Goal: Task Accomplishment & Management: Manage account settings

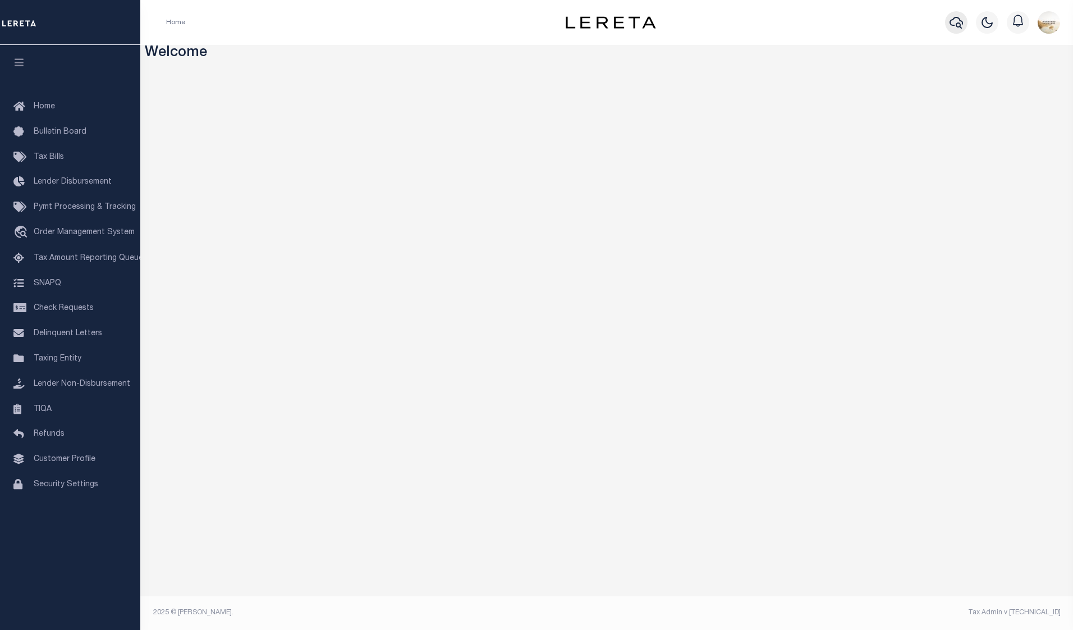
click at [957, 19] on icon "button" at bounding box center [956, 23] width 13 height 12
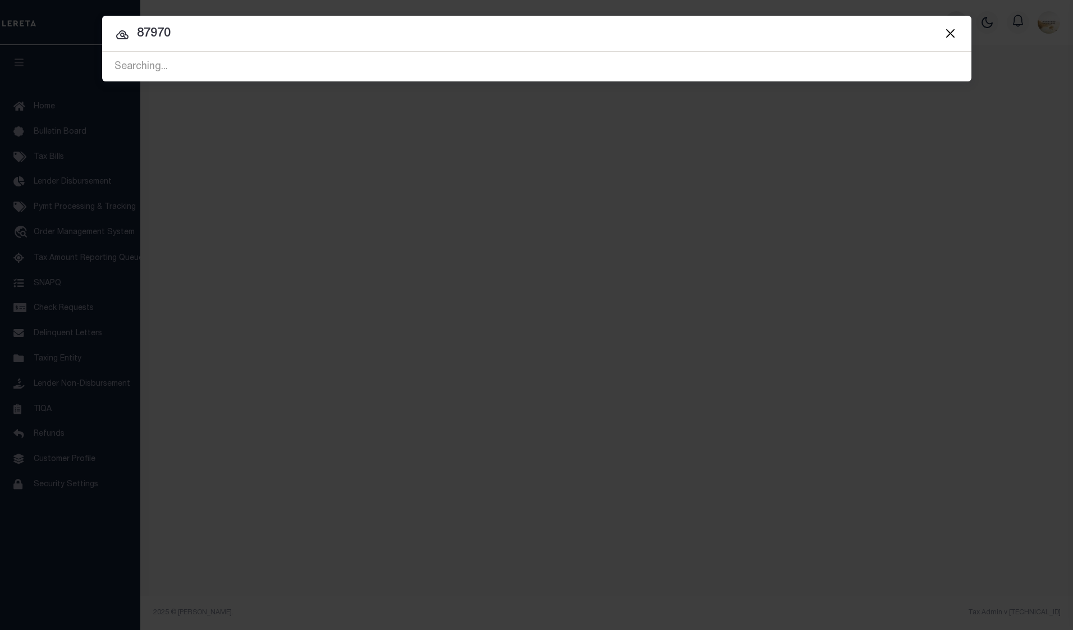
type input "87970"
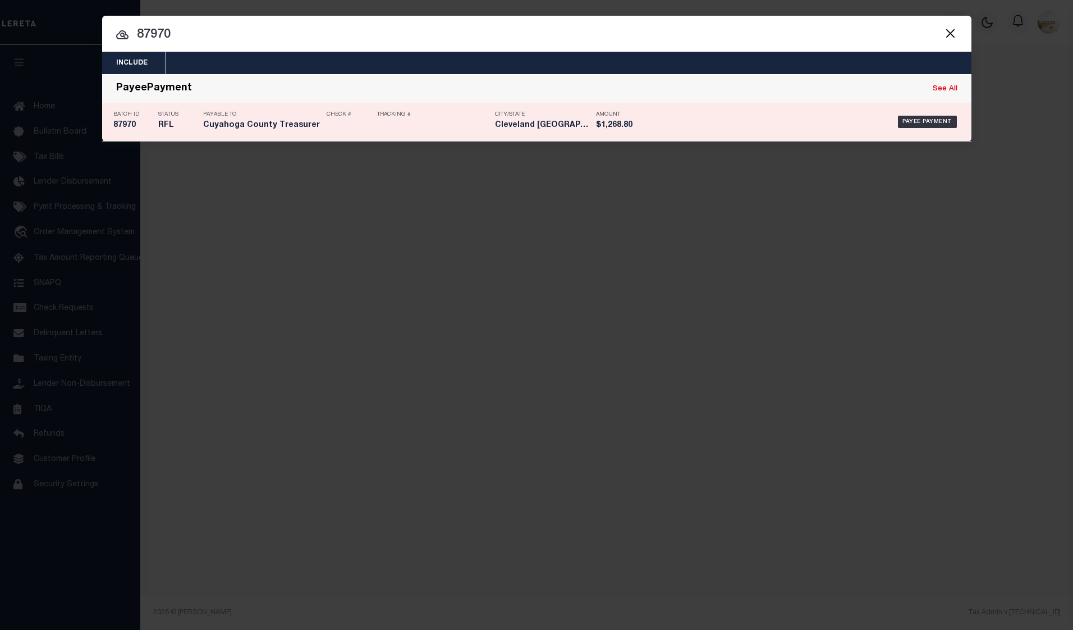
click at [130, 123] on h5 "87970" at bounding box center [132, 126] width 39 height 10
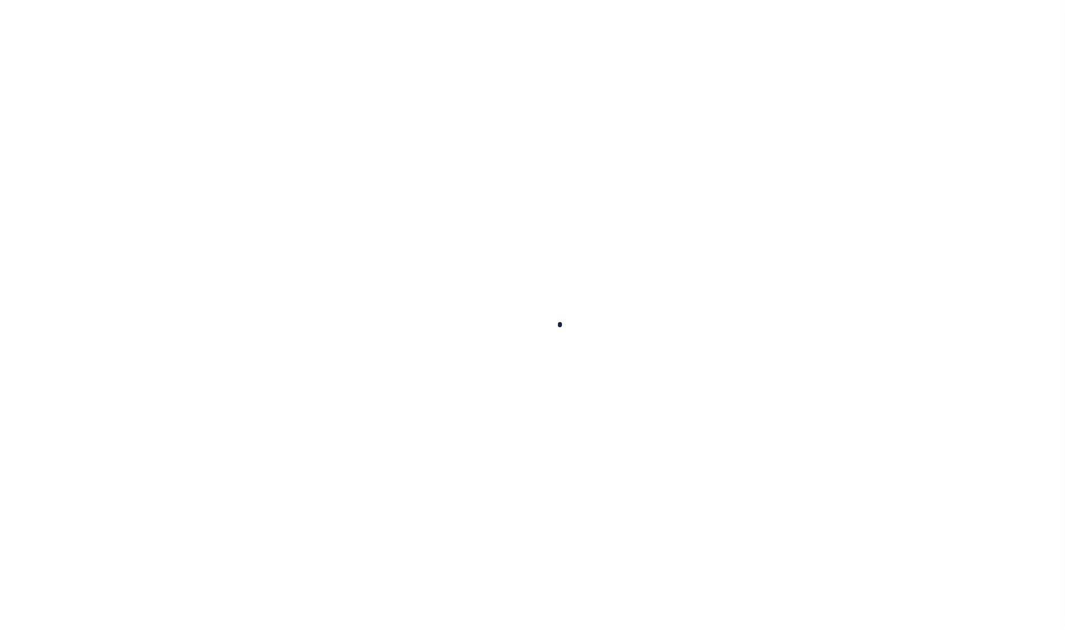
select select "RFL"
type input "[DATE]"
type input "$1,268.8"
select select "[PERSON_NAME]"
select select
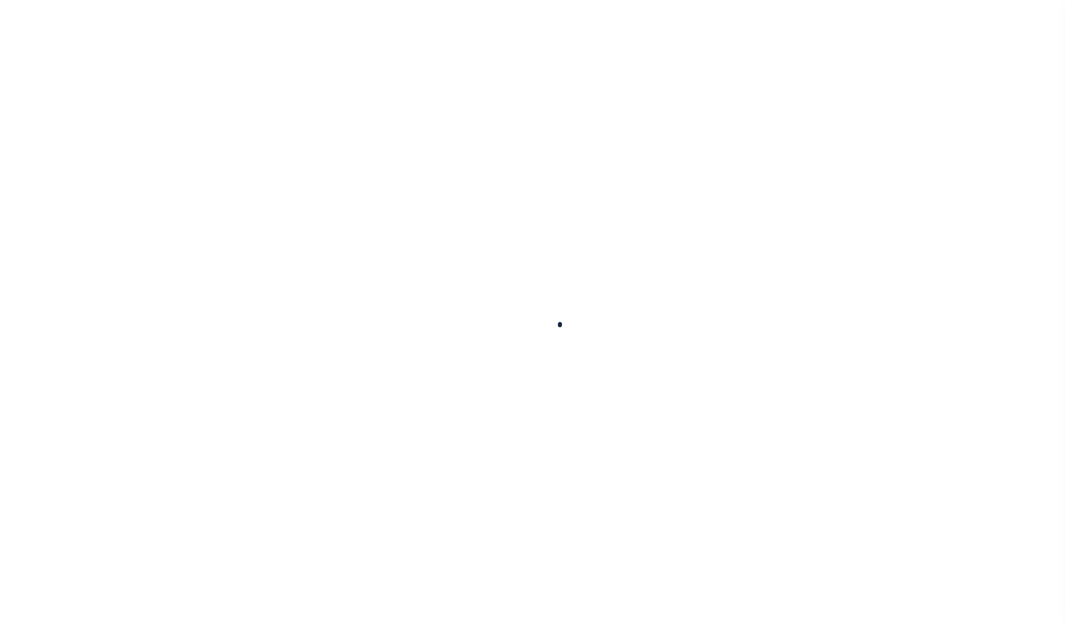
type input "N"
radio input "true"
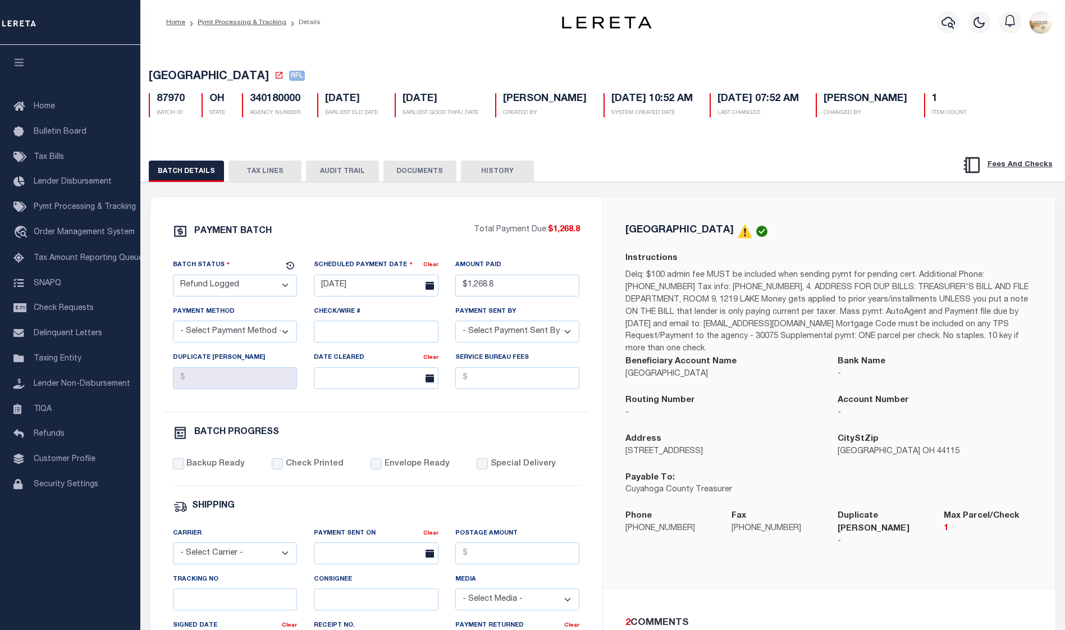
click at [265, 180] on button "TAX LINES" at bounding box center [264, 171] width 73 height 21
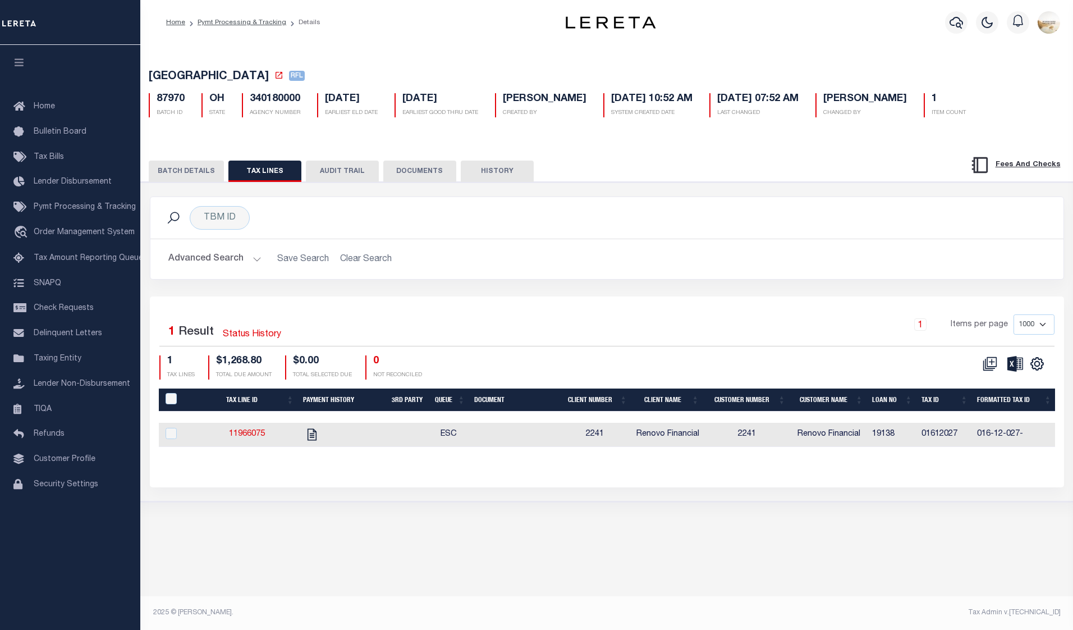
click at [355, 173] on button "AUDIT TRAIL" at bounding box center [342, 171] width 73 height 21
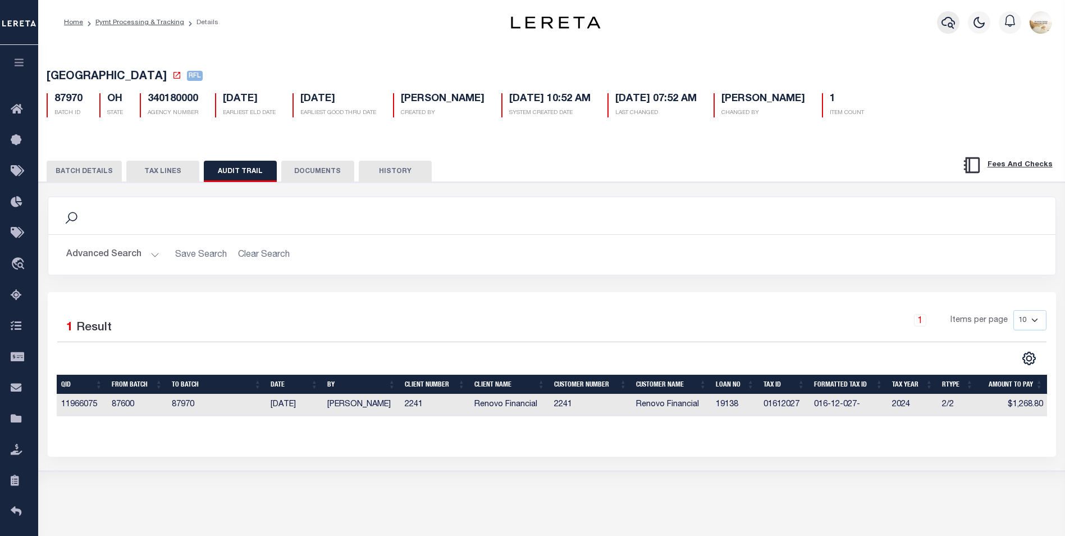
click at [953, 24] on icon "button" at bounding box center [947, 23] width 13 height 12
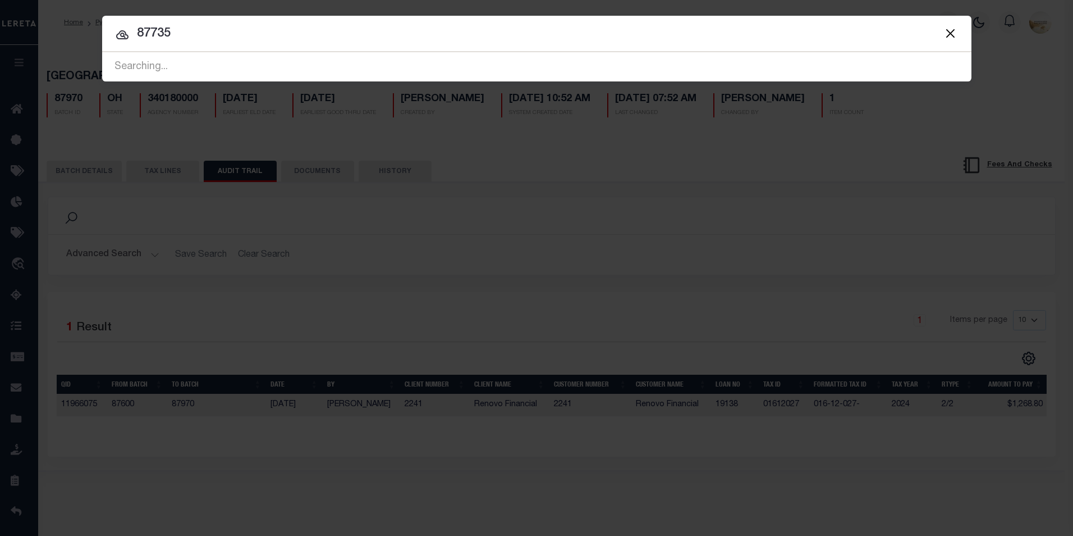
type input "87735"
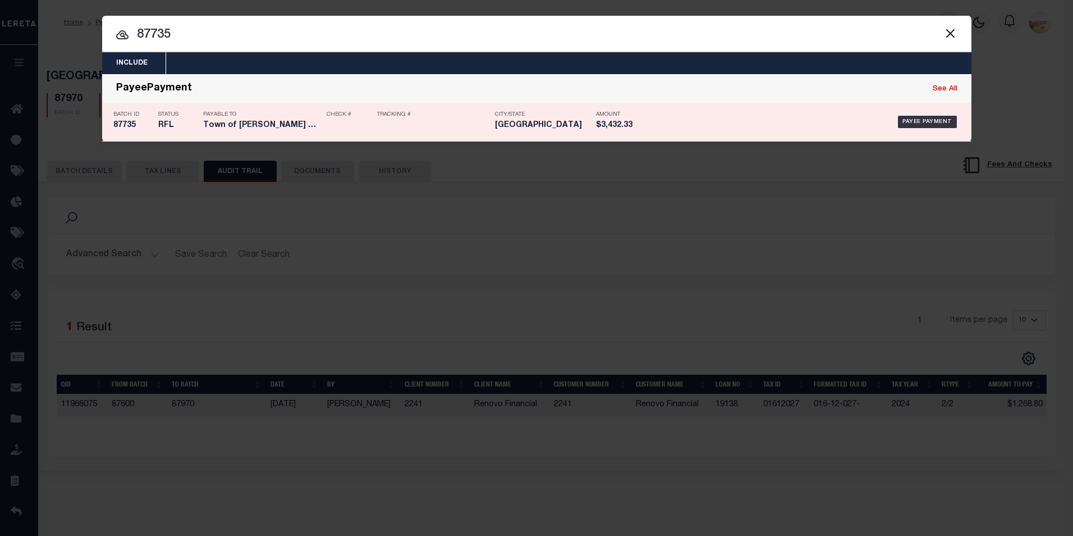
click at [129, 126] on h5 "87735" at bounding box center [132, 126] width 39 height 10
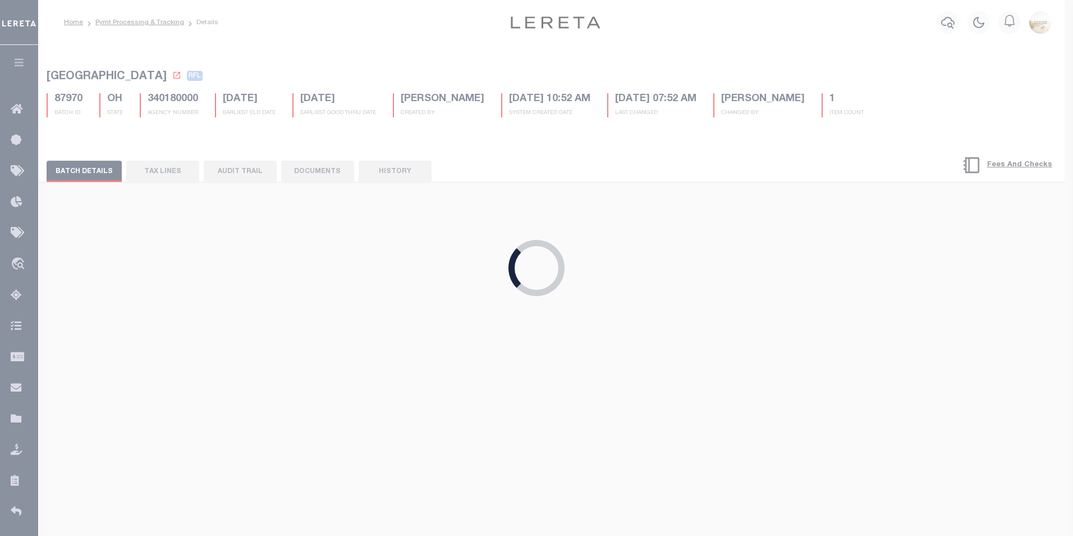
type input "[DATE]"
type input "$3,432.33"
select select "[PERSON_NAME]"
select select "1"
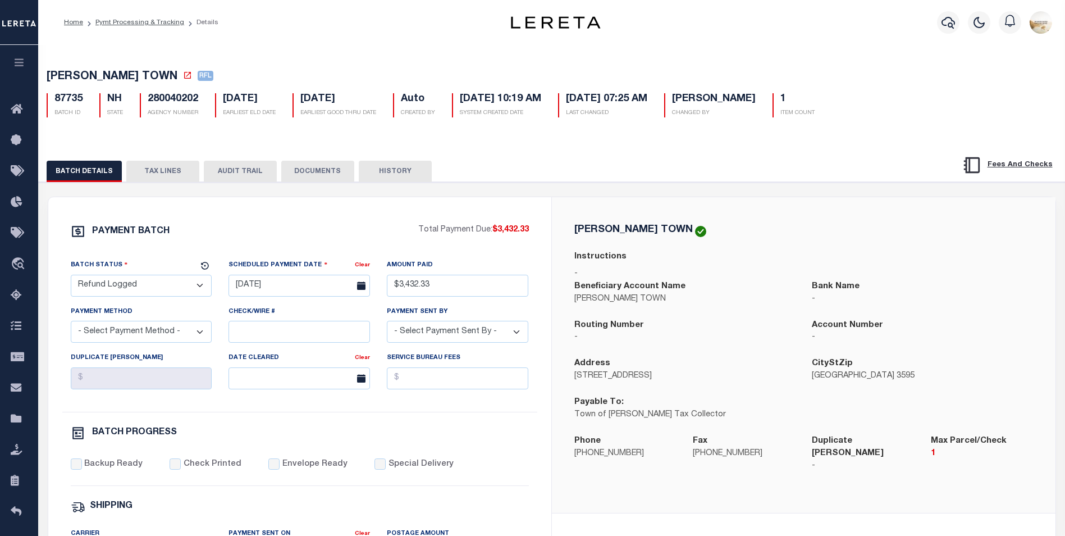
click at [176, 172] on button "TAX LINES" at bounding box center [162, 171] width 73 height 21
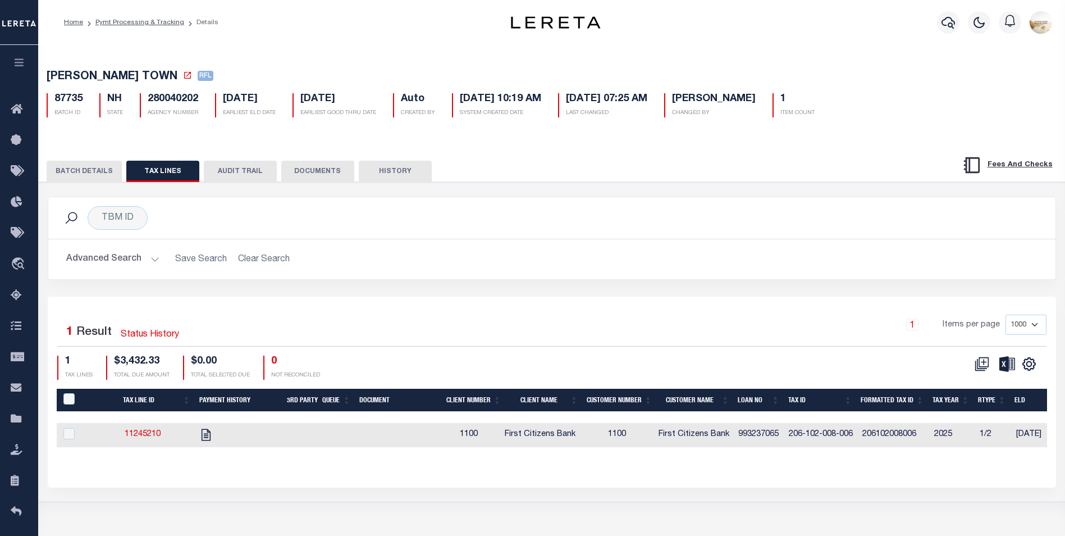
click at [249, 167] on button "AUDIT TRAIL" at bounding box center [240, 171] width 73 height 21
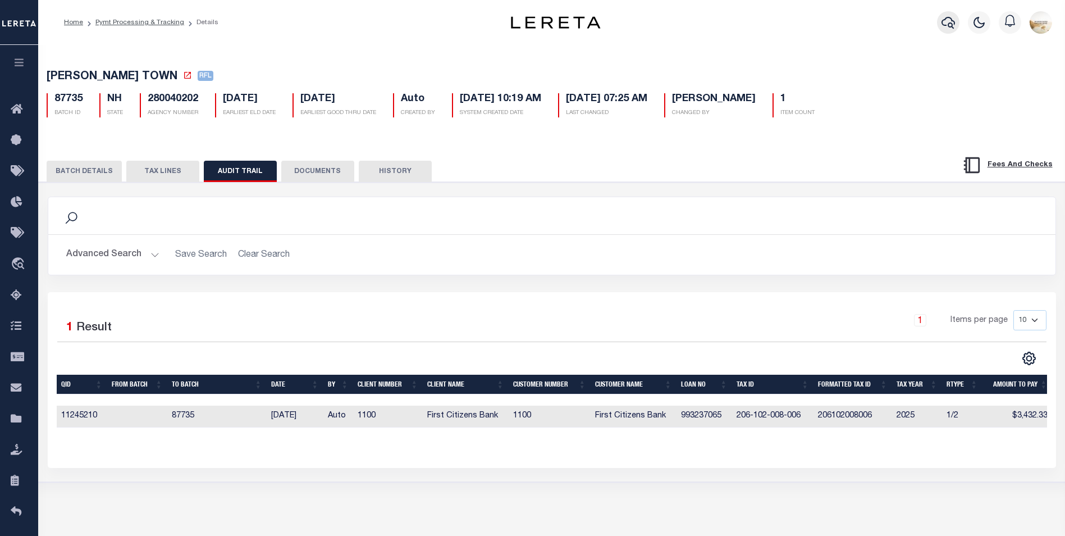
click at [941, 23] on button "button" at bounding box center [948, 22] width 22 height 22
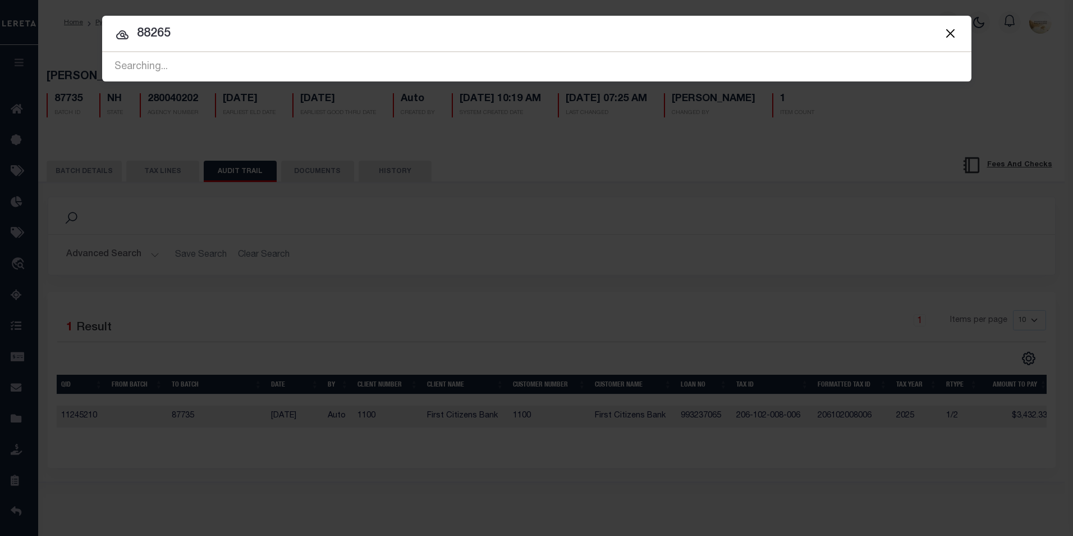
type input "88265"
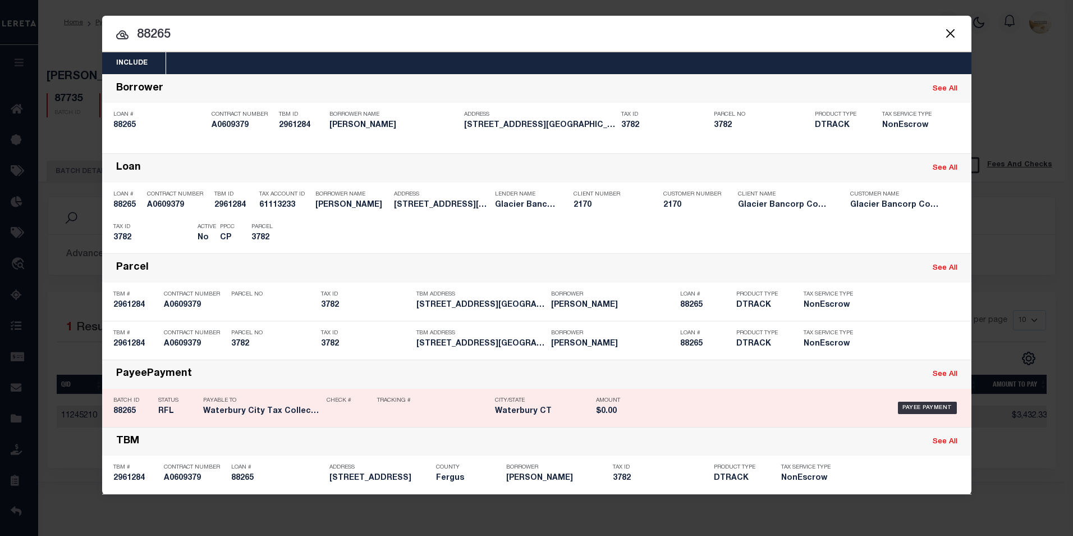
click at [134, 411] on h5 "88265" at bounding box center [132, 411] width 39 height 10
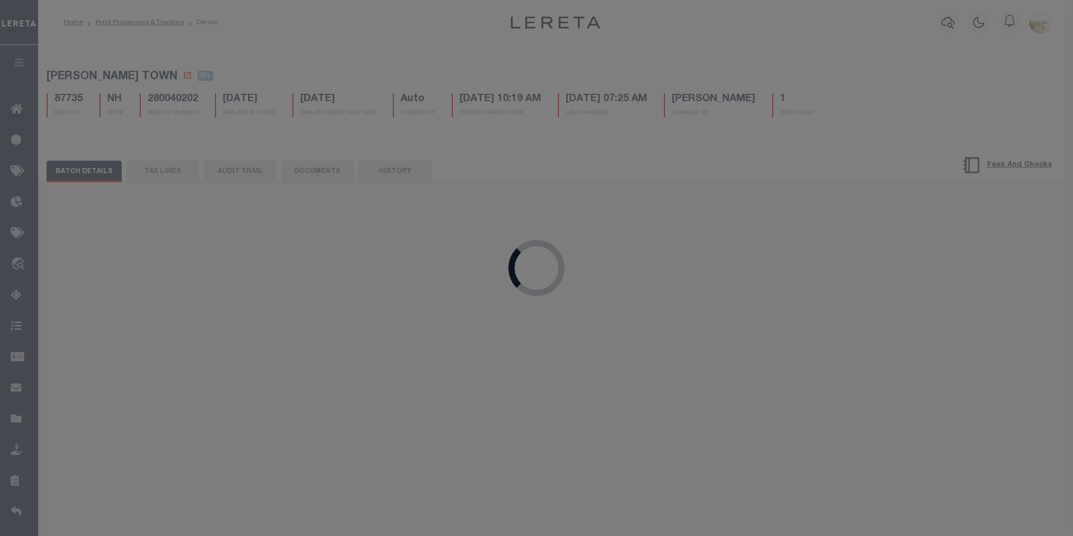
type input "[DATE]"
select select
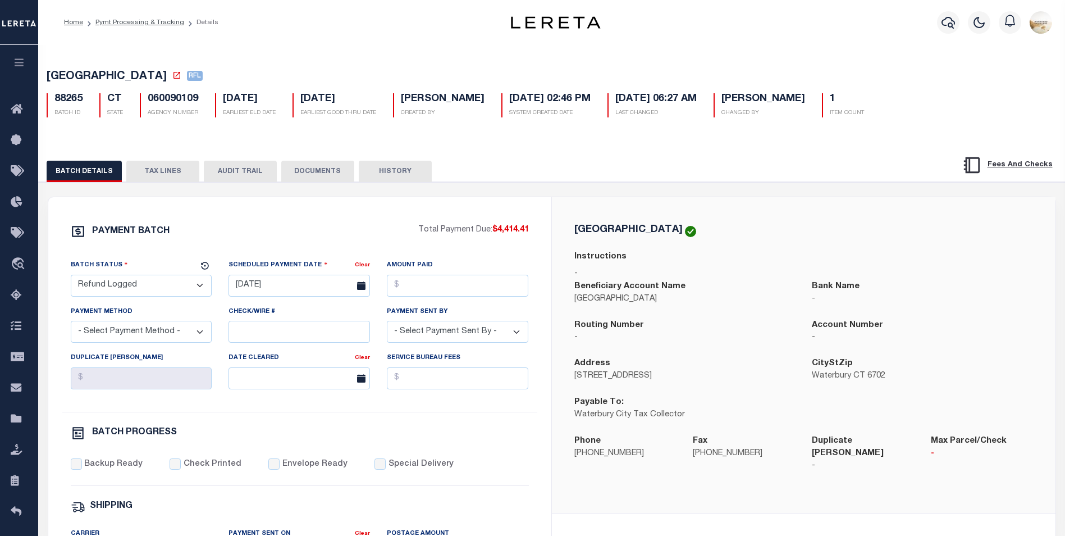
click at [248, 172] on button "AUDIT TRAIL" at bounding box center [240, 171] width 73 height 21
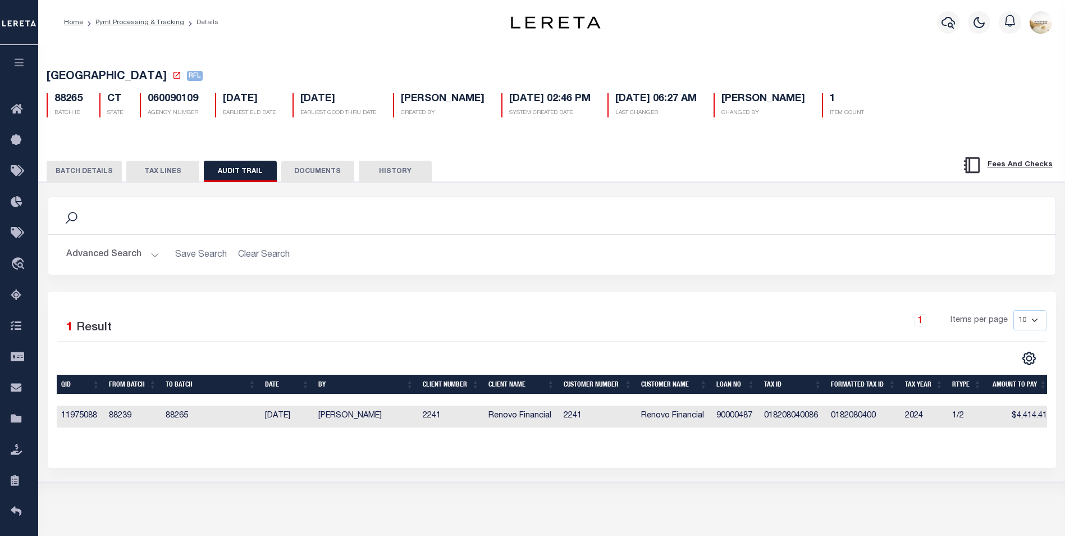
click at [162, 171] on button "TAX LINES" at bounding box center [162, 171] width 73 height 21
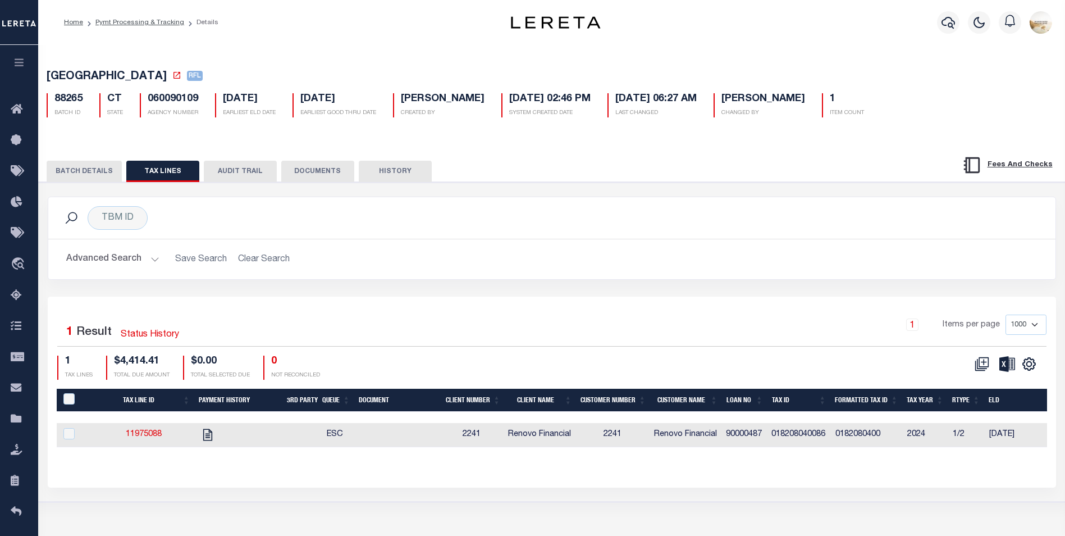
click at [98, 167] on button "BATCH DETAILS" at bounding box center [84, 171] width 75 height 21
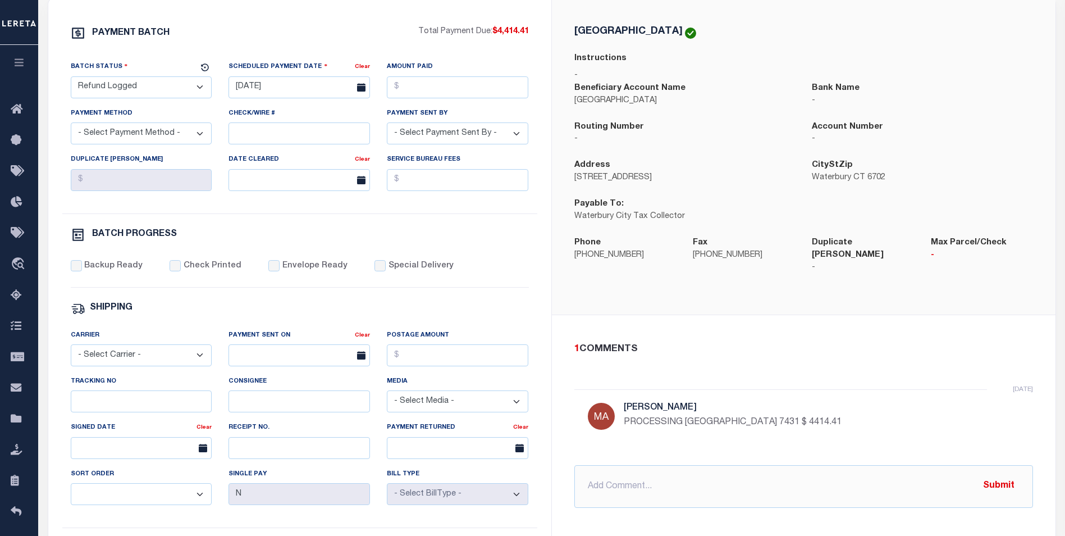
scroll to position [112, 0]
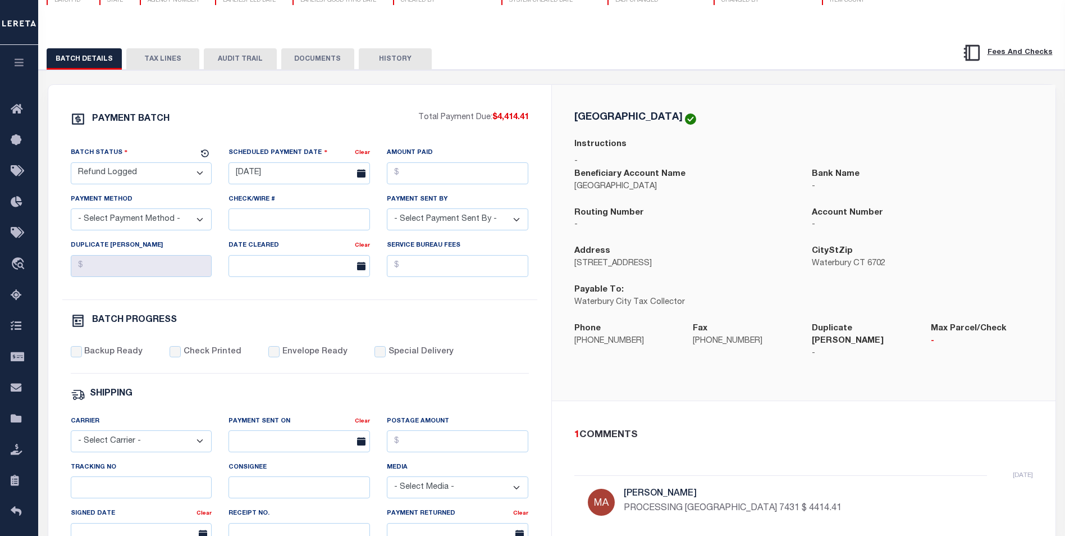
click at [400, 55] on button "HISTORY" at bounding box center [395, 58] width 73 height 21
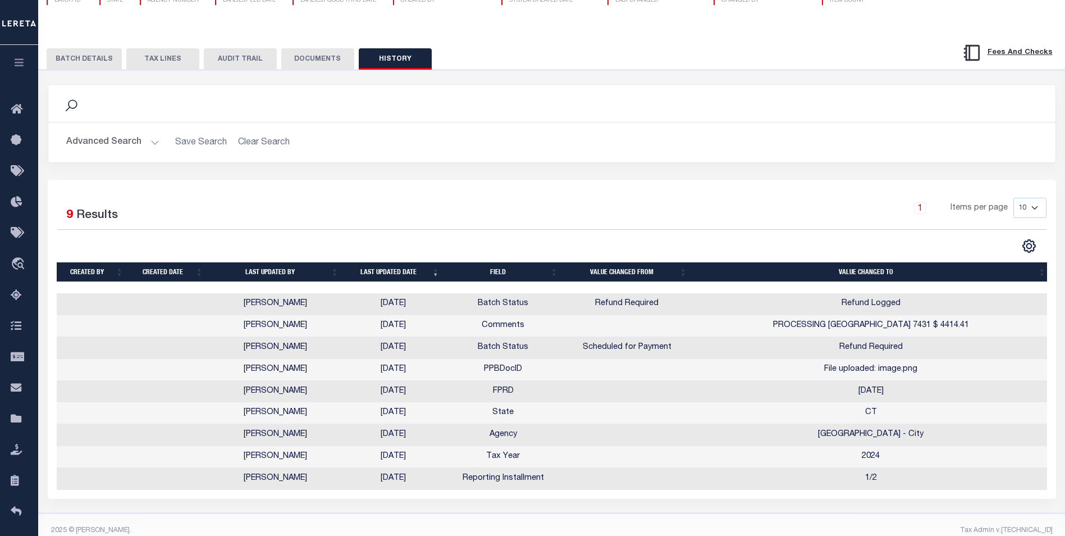
click at [345, 70] on button "DOCUMENTS" at bounding box center [317, 58] width 73 height 21
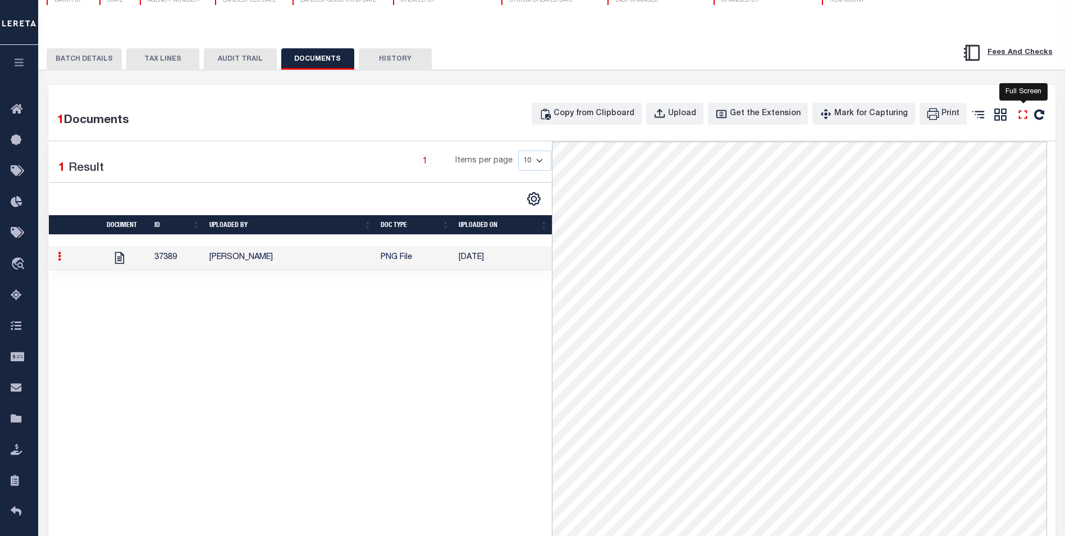
click at [1020, 115] on icon "" at bounding box center [1022, 115] width 8 height 8
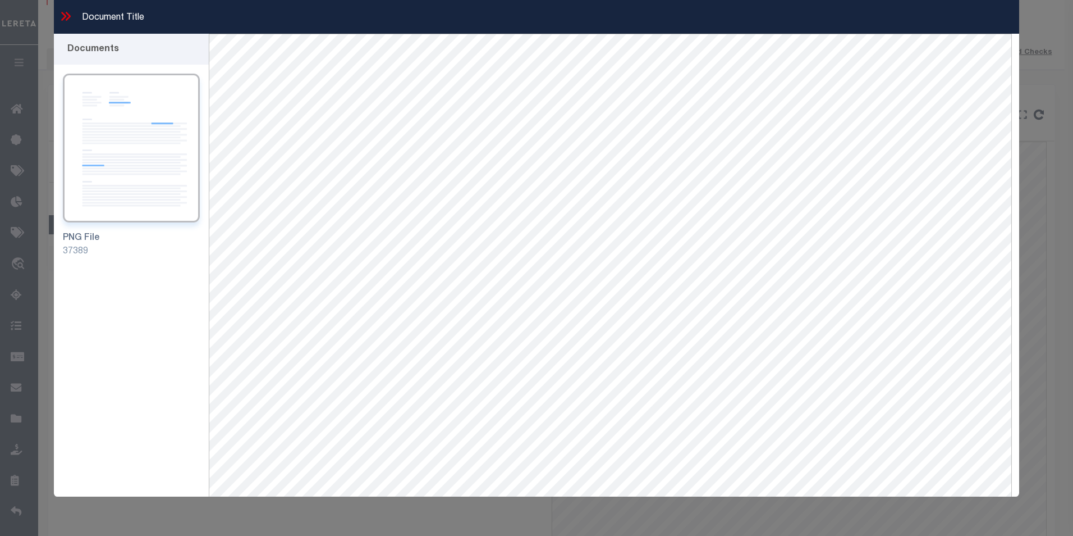
click at [74, 12] on div "Document Title" at bounding box center [537, 17] width 966 height 34
click at [67, 12] on icon at bounding box center [68, 16] width 5 height 9
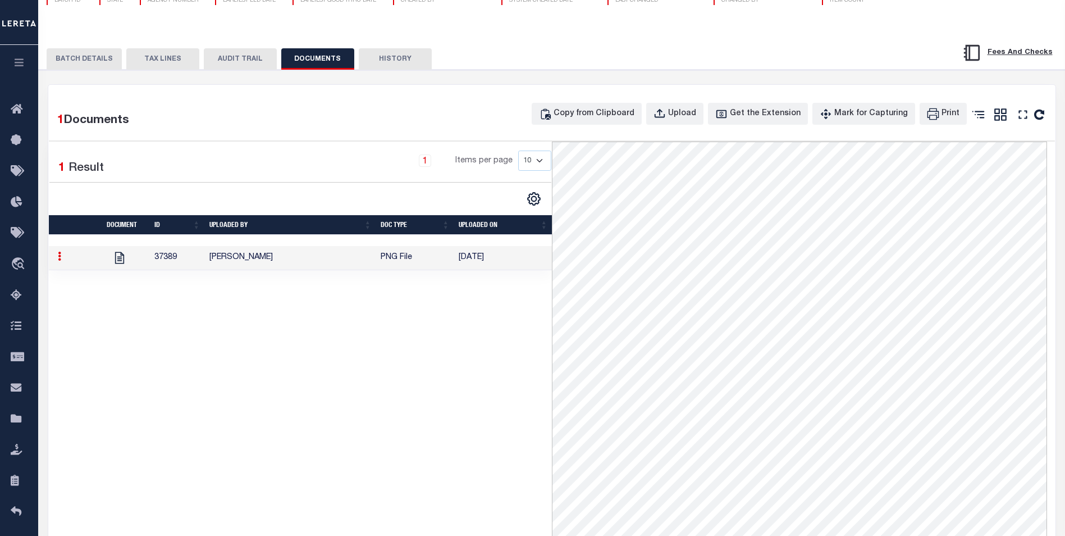
click at [216, 62] on button "AUDIT TRAIL" at bounding box center [240, 58] width 73 height 21
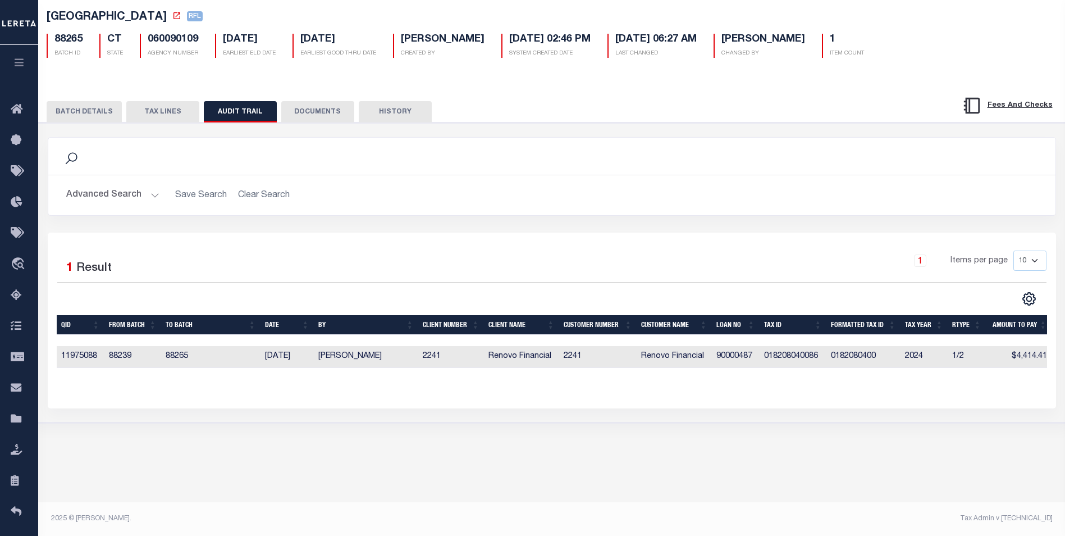
click at [153, 111] on button "TAX LINES" at bounding box center [162, 111] width 73 height 21
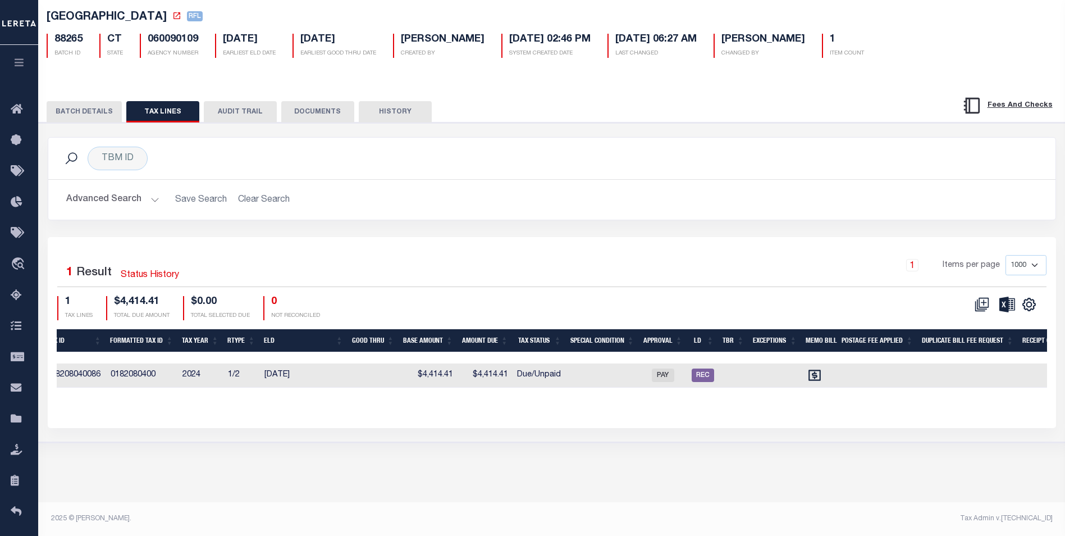
scroll to position [0, 871]
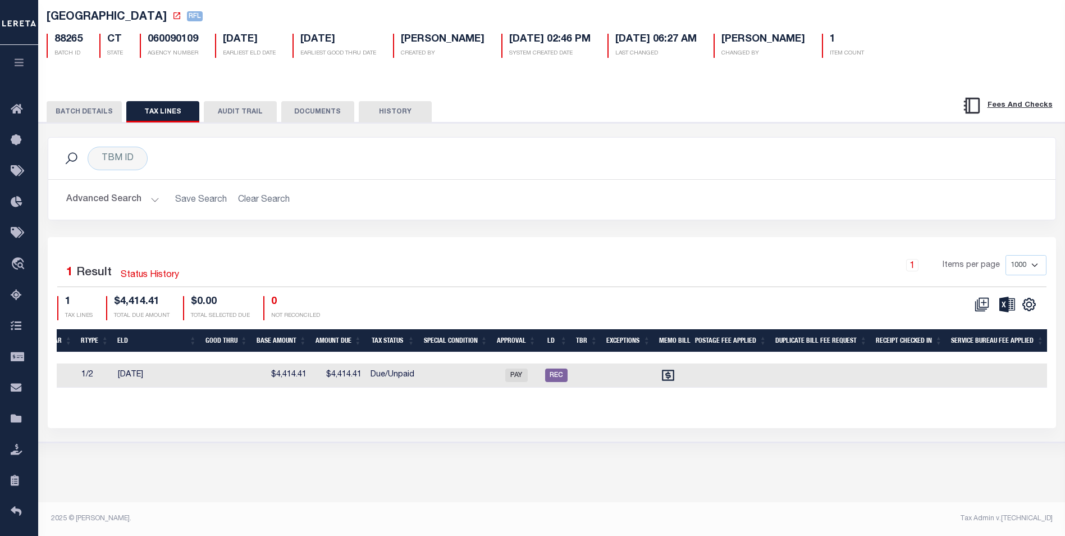
click at [104, 109] on button "BATCH DETAILS" at bounding box center [84, 111] width 75 height 21
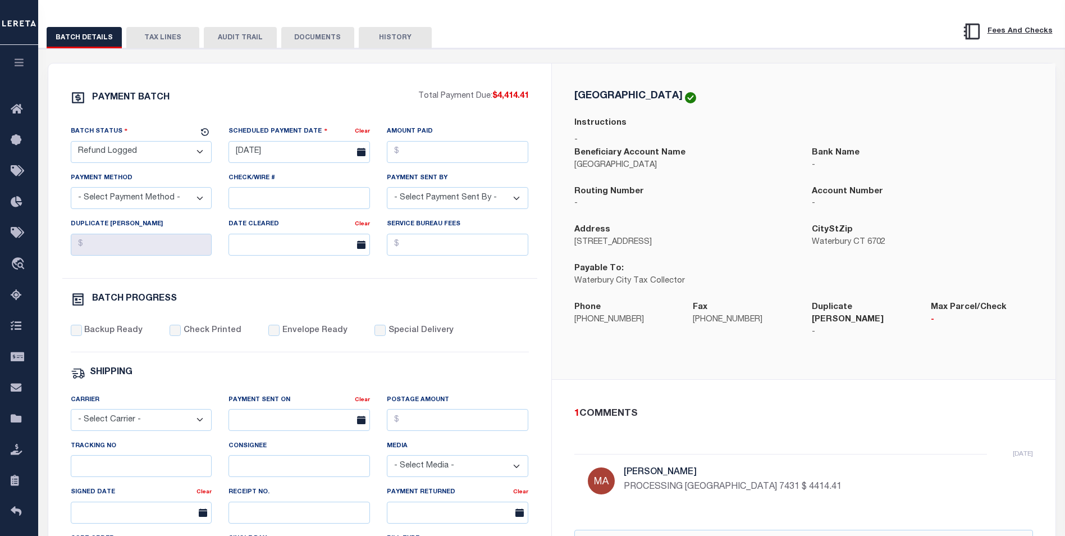
scroll to position [0, 0]
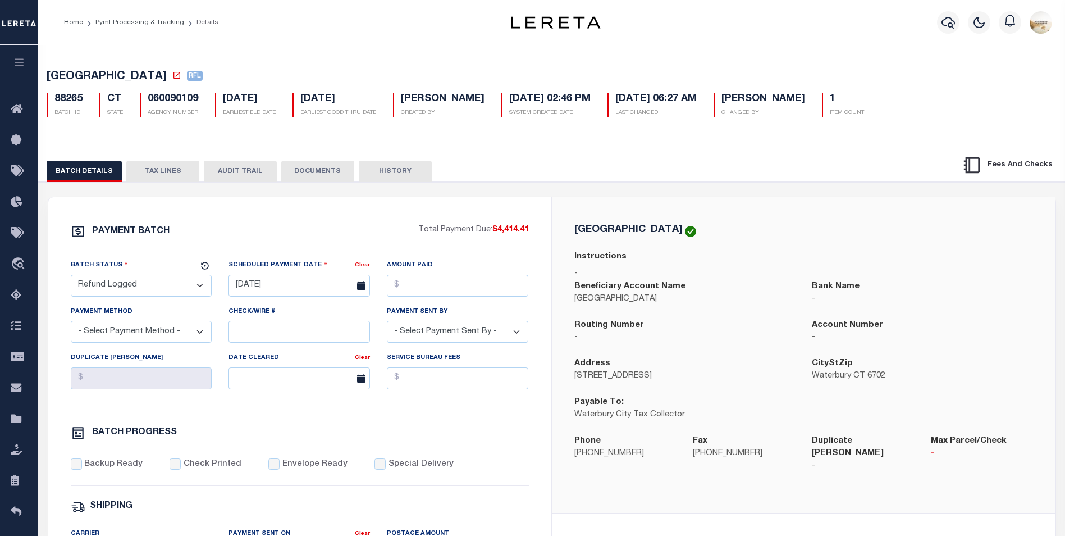
click at [242, 172] on button "AUDIT TRAIL" at bounding box center [240, 171] width 73 height 21
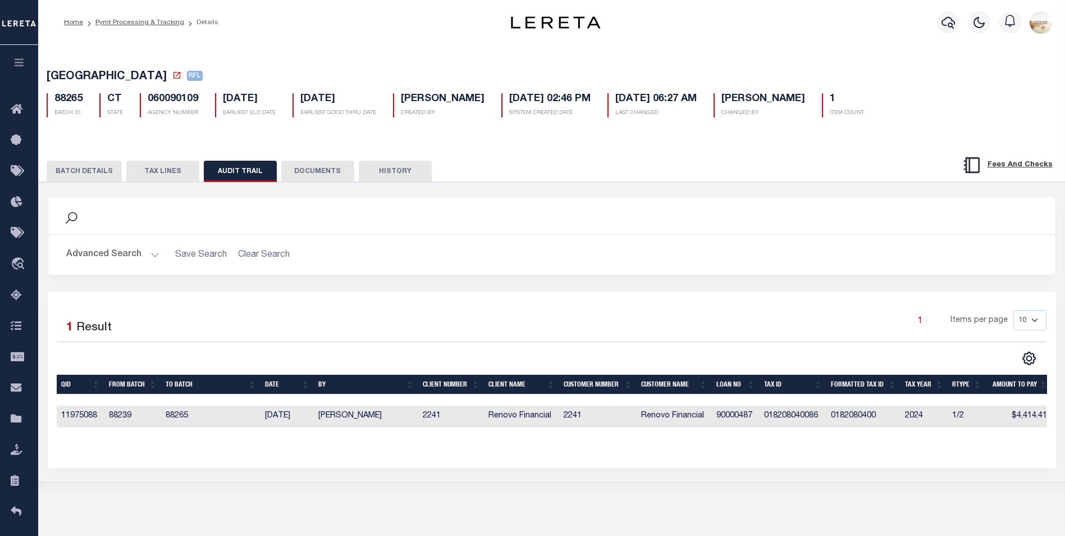
click at [157, 171] on button "TAX LINES" at bounding box center [162, 171] width 73 height 21
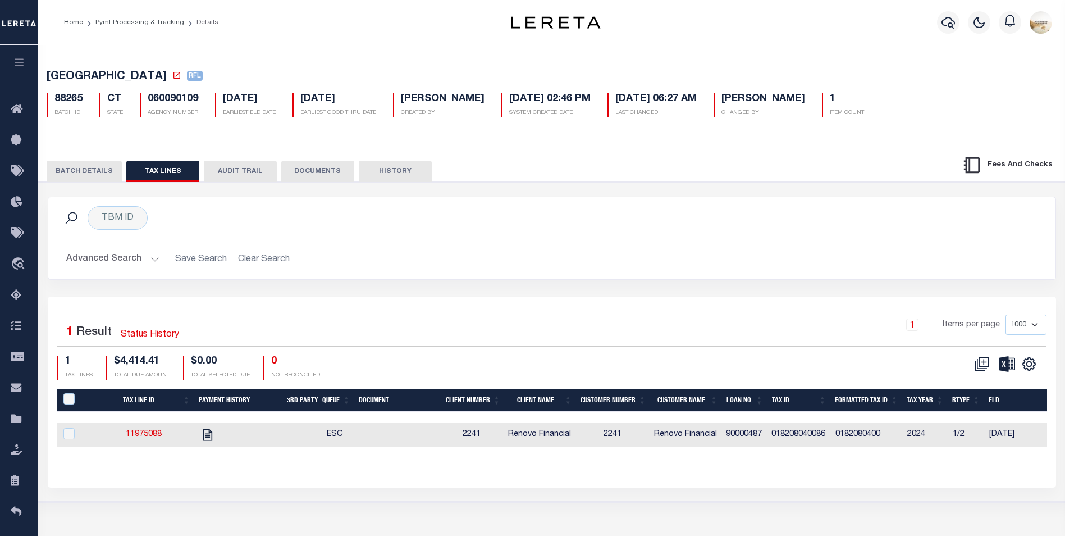
click at [313, 178] on button "DOCUMENTS" at bounding box center [317, 171] width 73 height 21
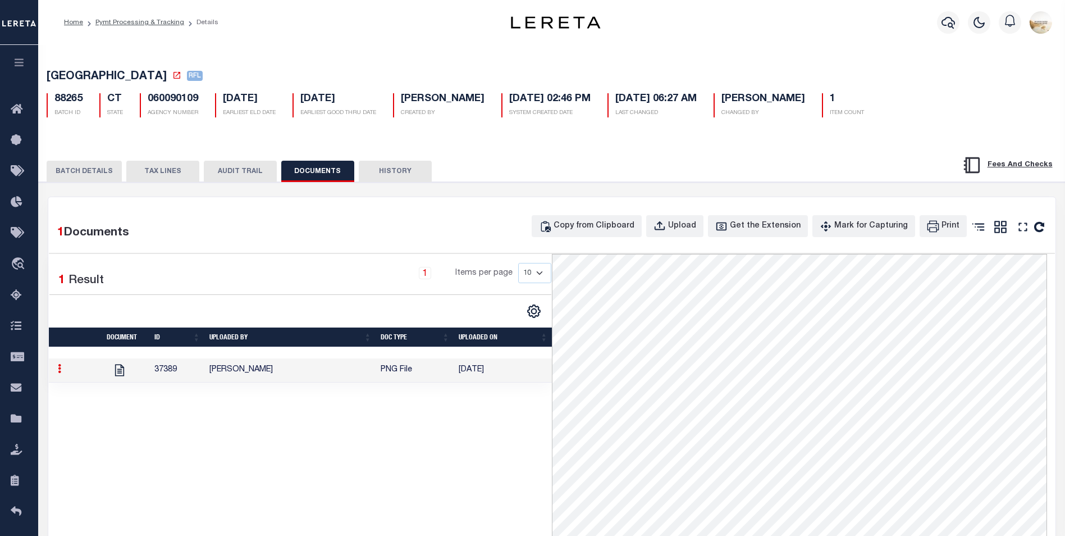
click at [404, 171] on button "HISTORY" at bounding box center [395, 171] width 73 height 21
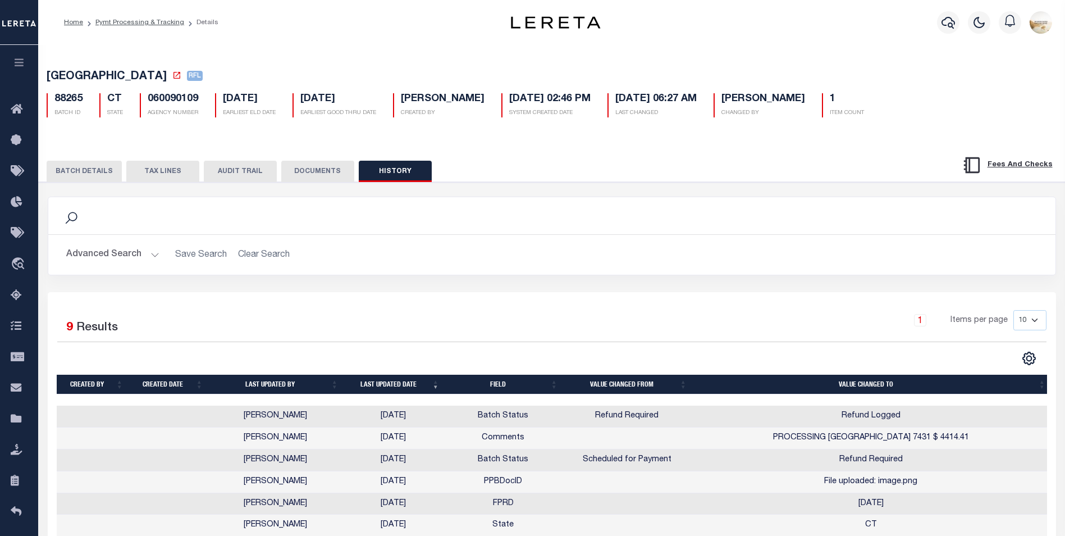
click at [229, 164] on button "AUDIT TRAIL" at bounding box center [240, 171] width 73 height 21
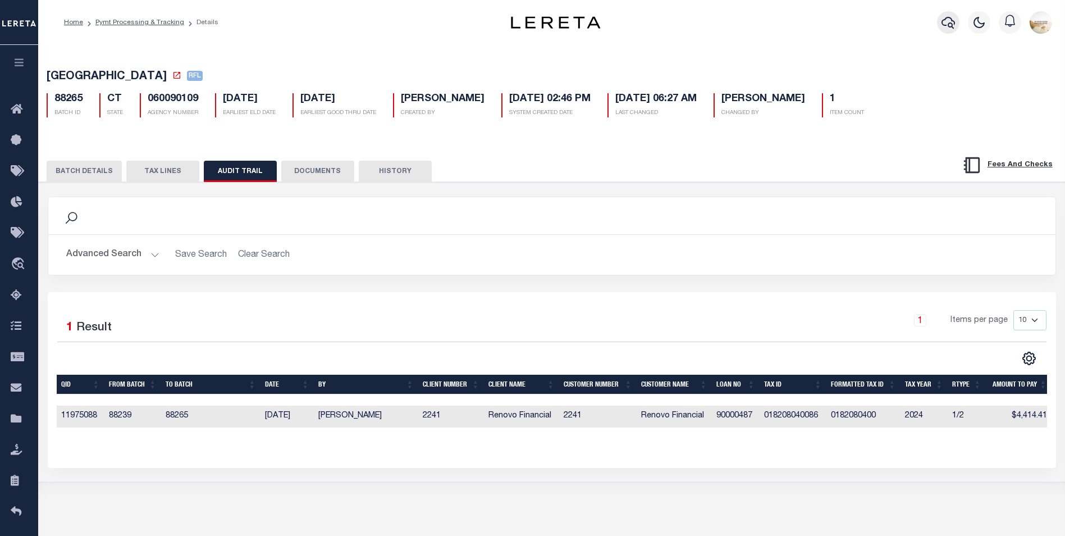
click at [947, 28] on icon "button" at bounding box center [947, 22] width 13 height 13
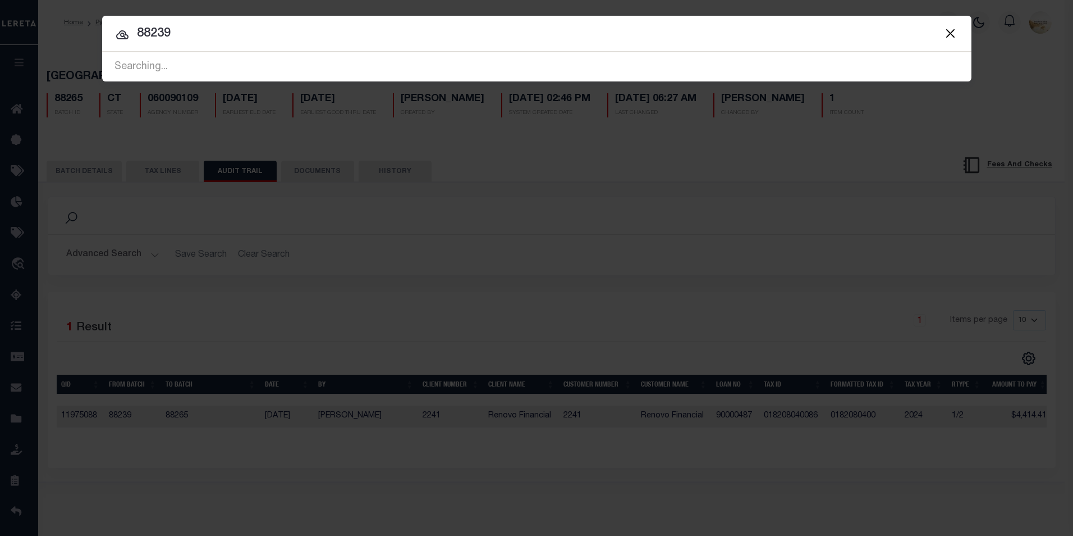
type input "88239"
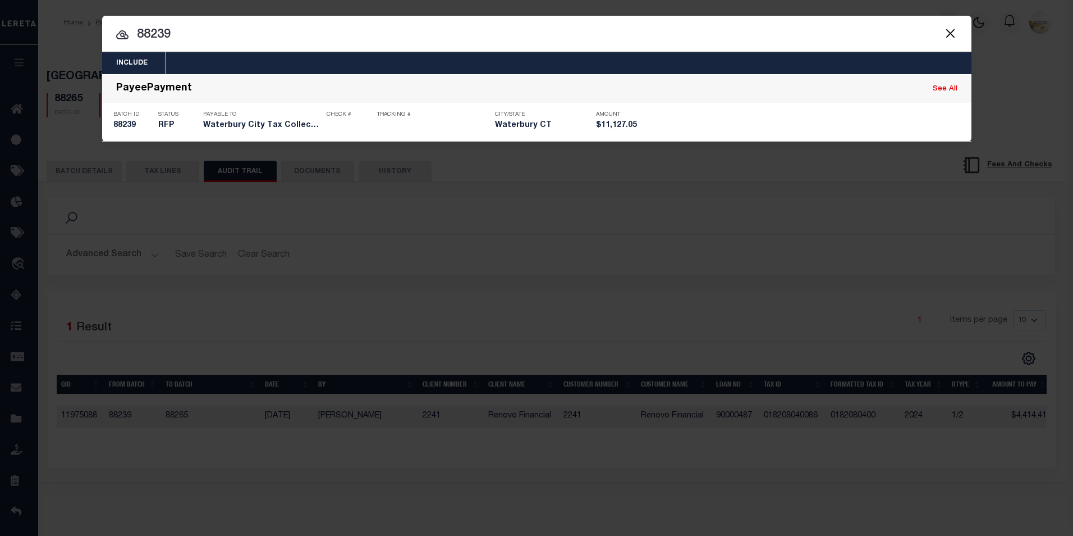
drag, startPoint x: 121, startPoint y: 122, endPoint x: 444, endPoint y: 205, distance: 333.4
click at [121, 122] on h5 "88239" at bounding box center [132, 126] width 39 height 10
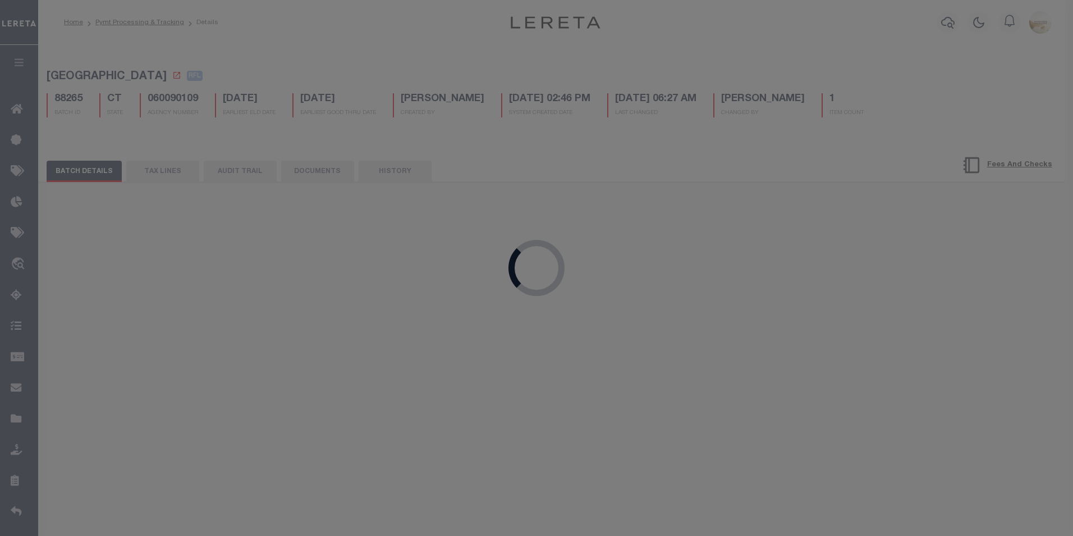
select select "RFP"
type input "[DATE]"
type input "$11,127.05"
select select "CHK"
select select "[PERSON_NAME]"
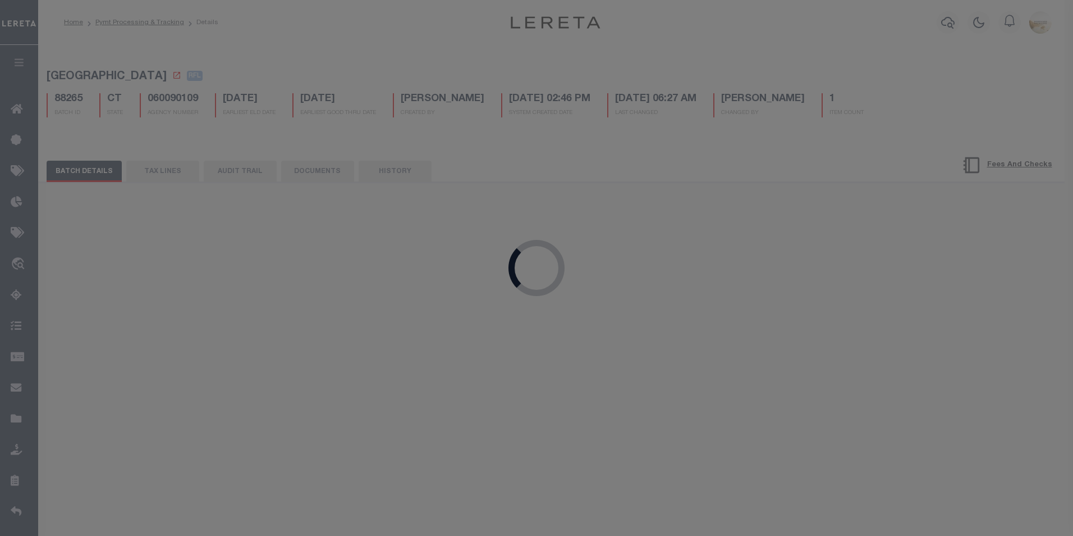
checkbox input "true"
select select "1"
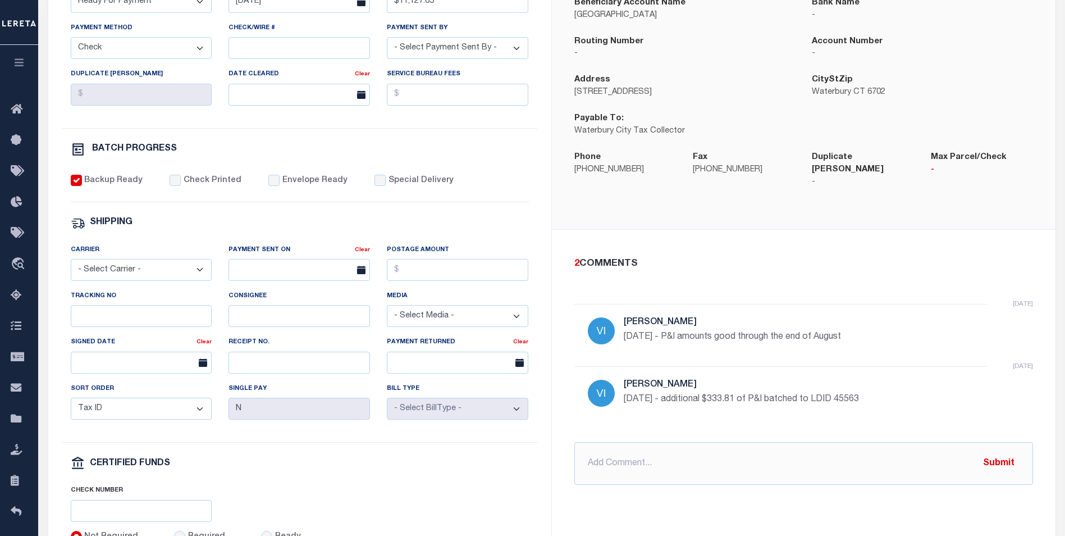
scroll to position [134, 0]
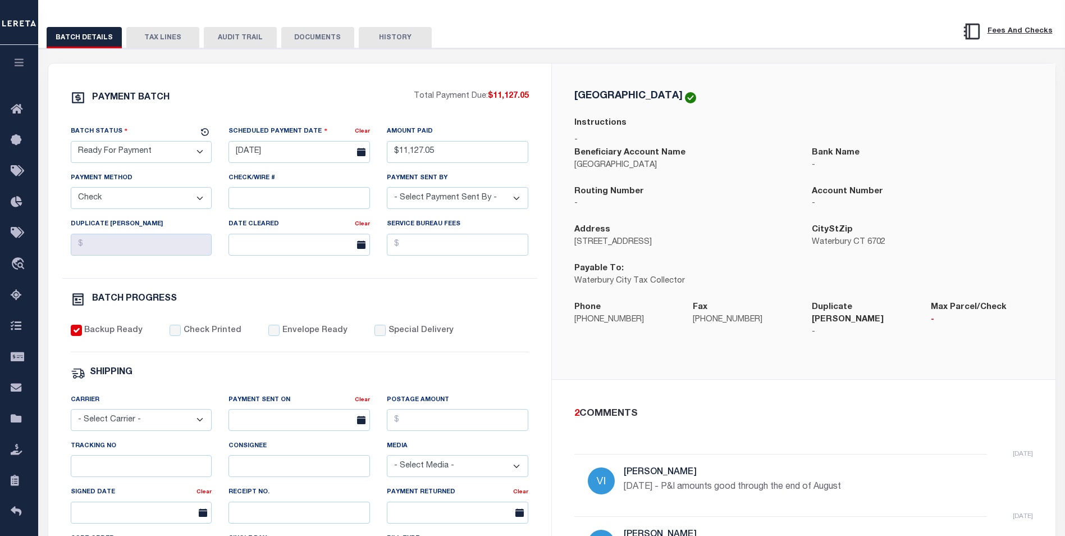
click at [154, 42] on button "TAX LINES" at bounding box center [162, 37] width 73 height 21
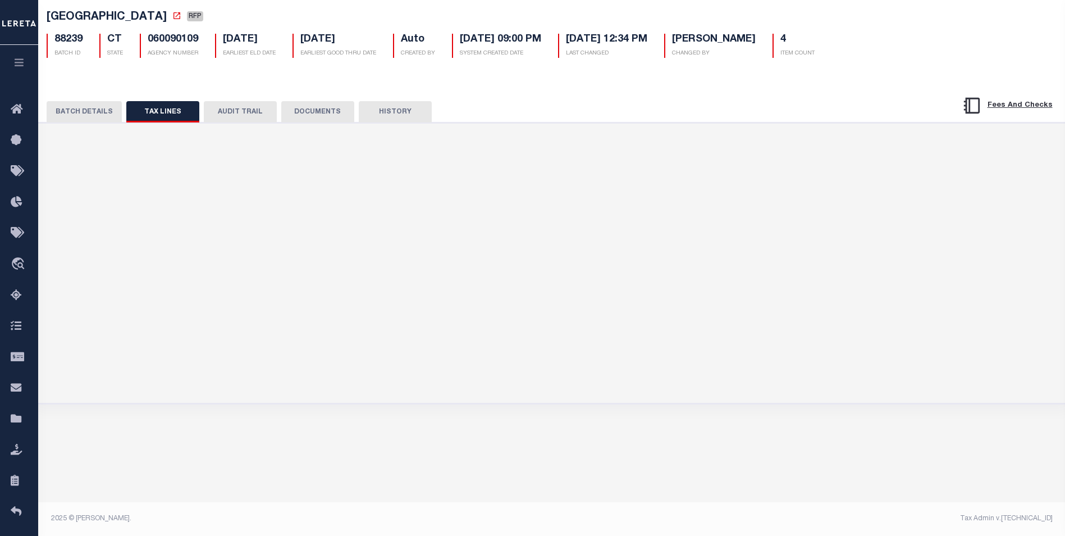
scroll to position [81, 0]
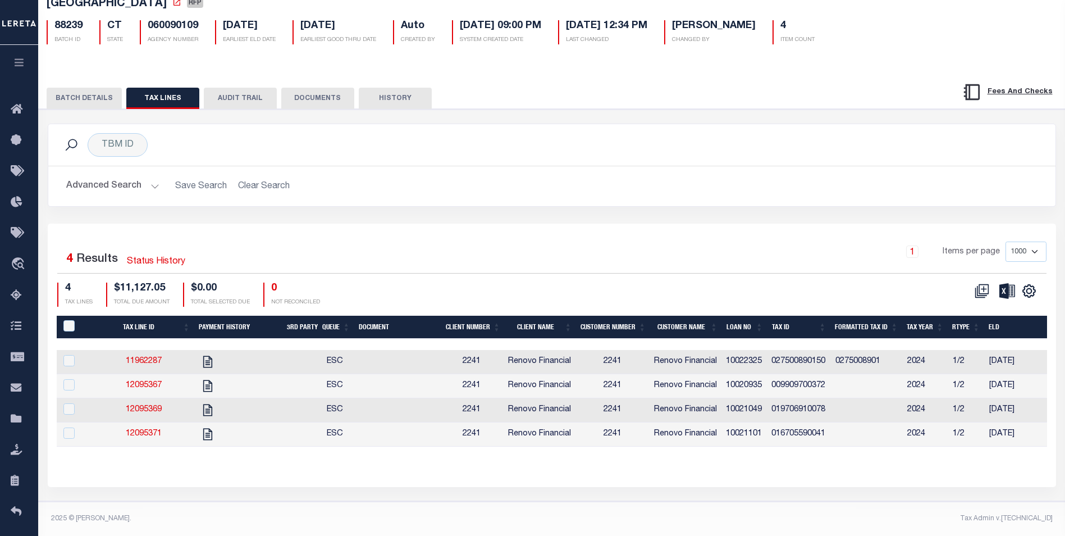
click at [250, 95] on button "AUDIT TRAIL" at bounding box center [240, 98] width 73 height 21
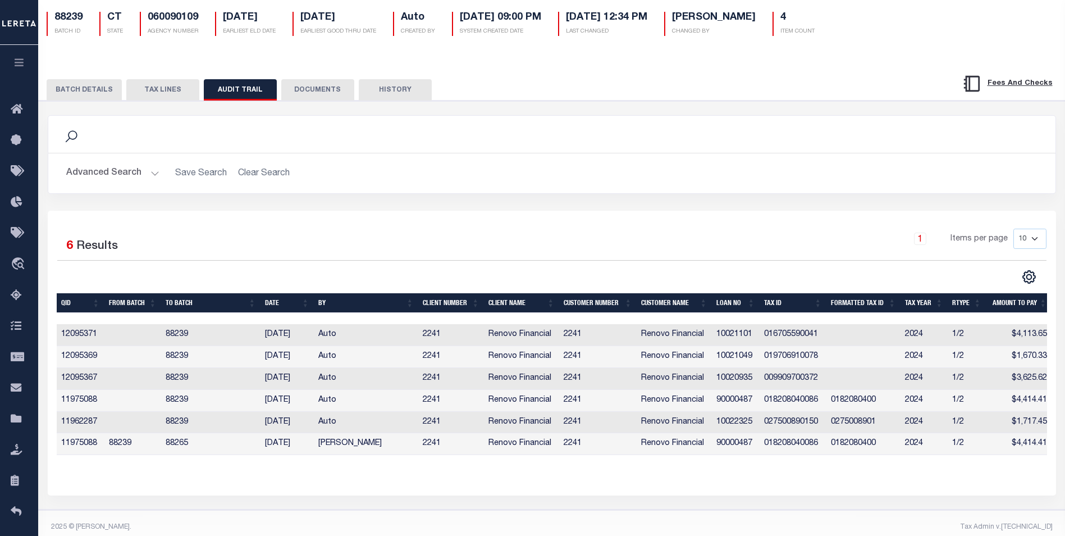
click at [188, 91] on button "TAX LINES" at bounding box center [162, 89] width 73 height 21
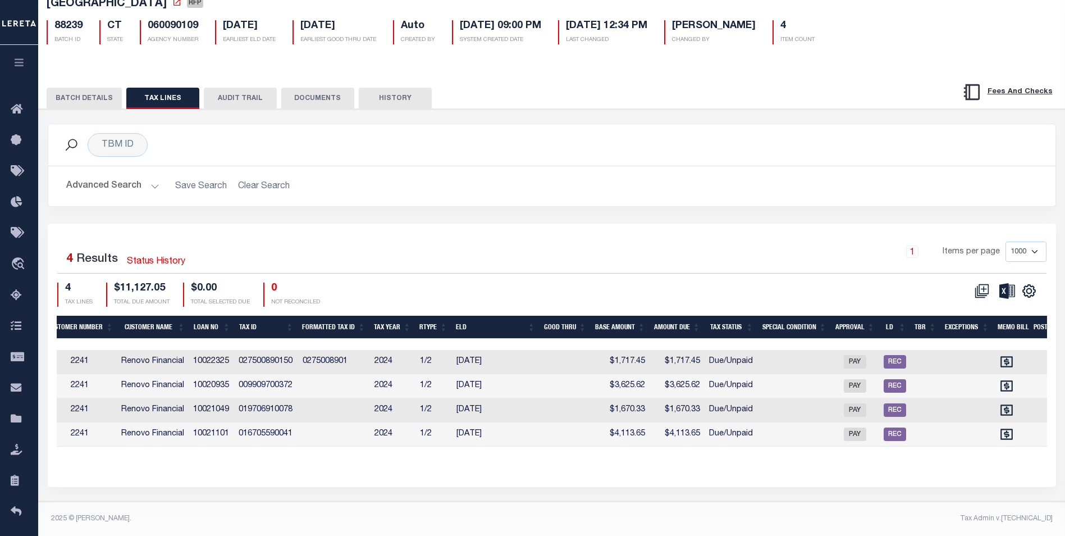
scroll to position [0, 733]
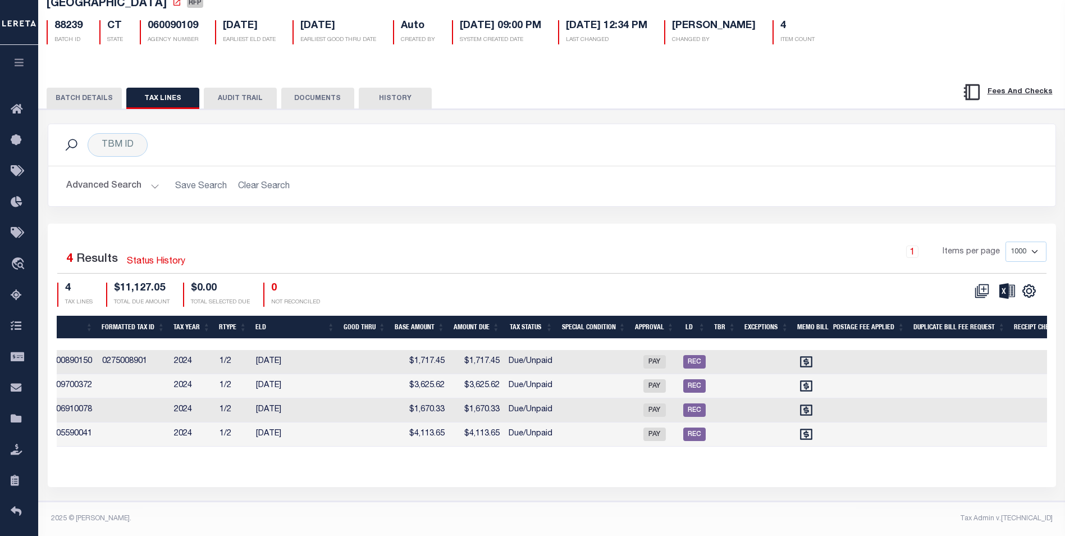
click at [100, 94] on button "BATCH DETAILS" at bounding box center [84, 98] width 75 height 21
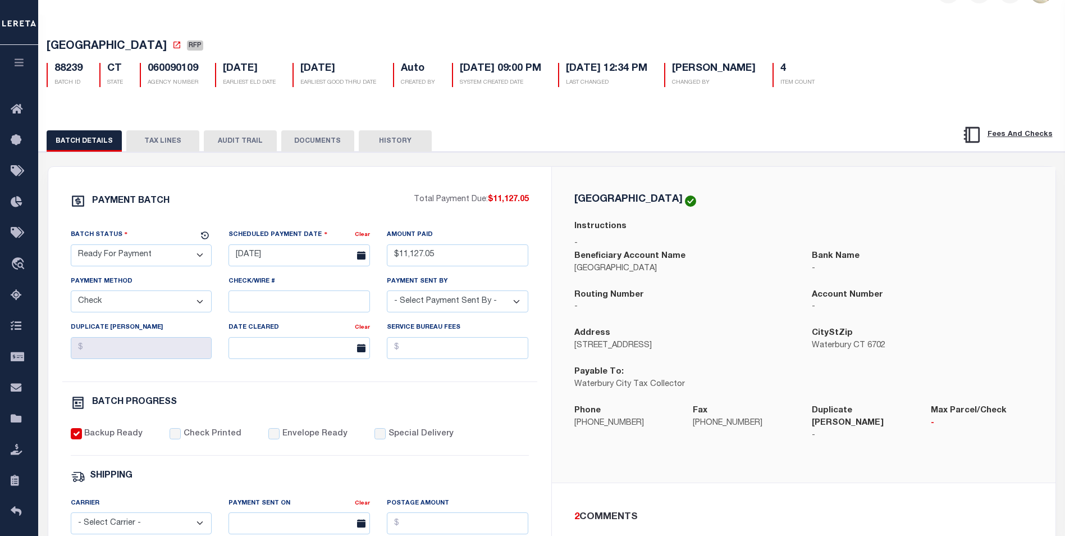
scroll to position [0, 0]
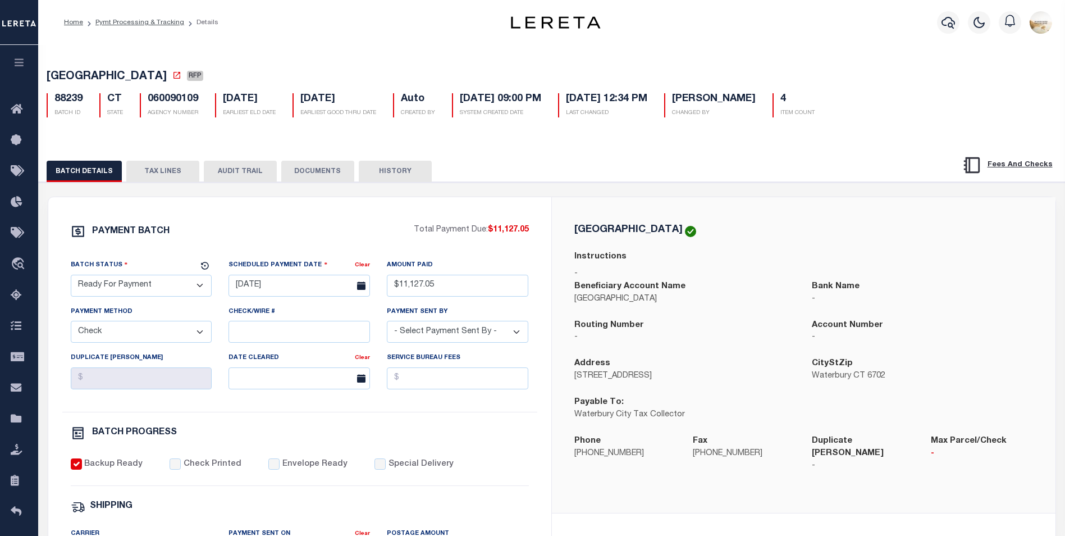
click at [196, 204] on div "PAYMENT BATCH Total Payment Due: $11,127.05 Batch Status" at bounding box center [299, 525] width 503 height 657
click at [954, 25] on icon "button" at bounding box center [947, 23] width 13 height 12
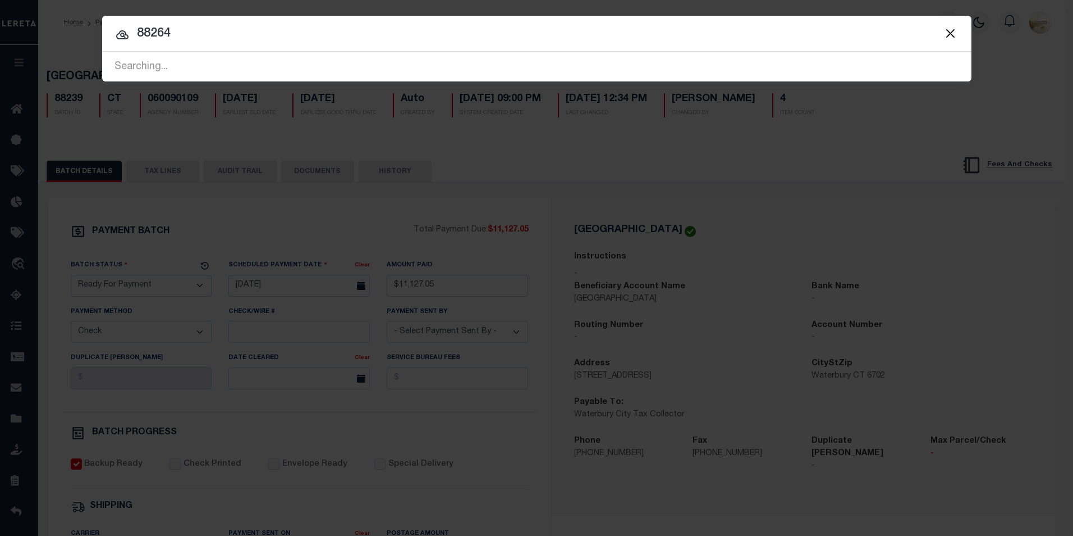
type input "88264"
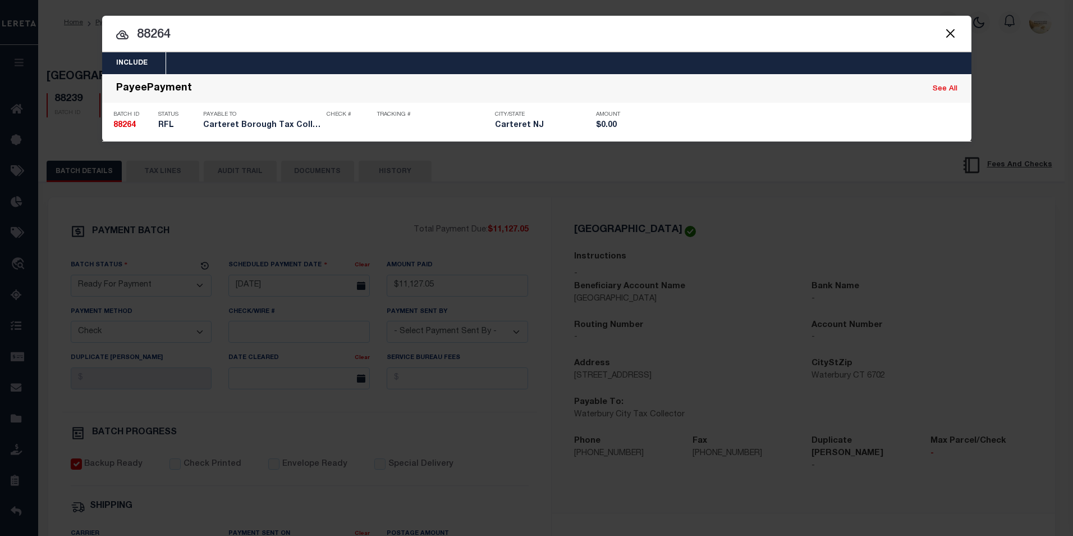
click at [132, 126] on strong "88264" at bounding box center [124, 125] width 22 height 8
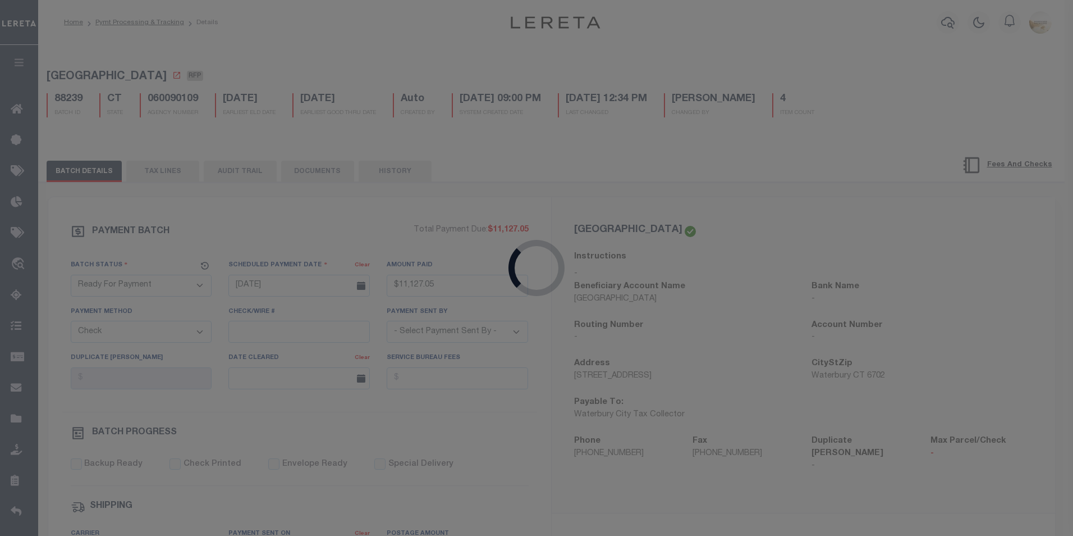
select select "RFL"
type input "[DATE]"
select select
checkbox input "false"
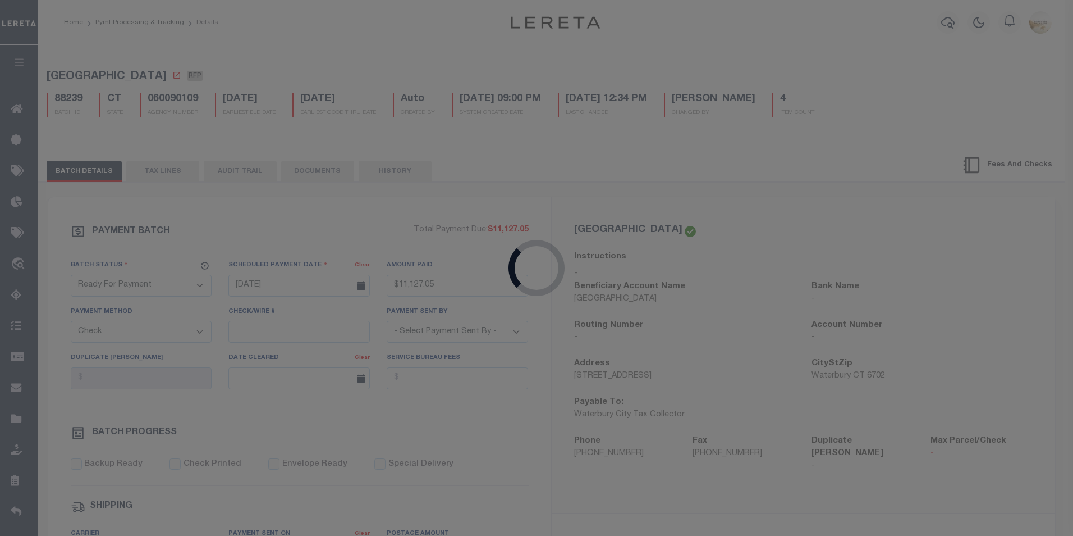
select select
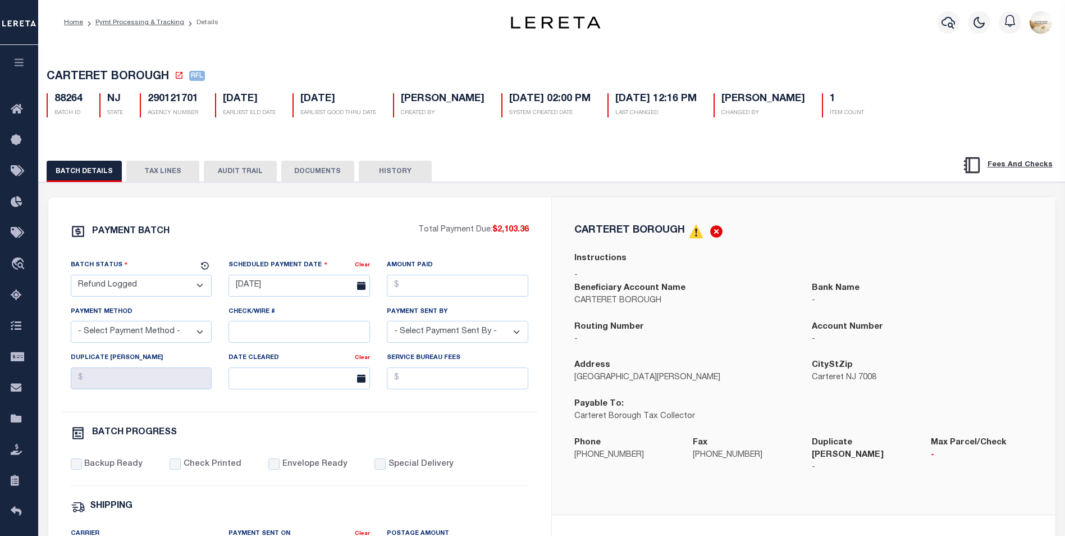
click at [227, 173] on button "AUDIT TRAIL" at bounding box center [240, 171] width 73 height 21
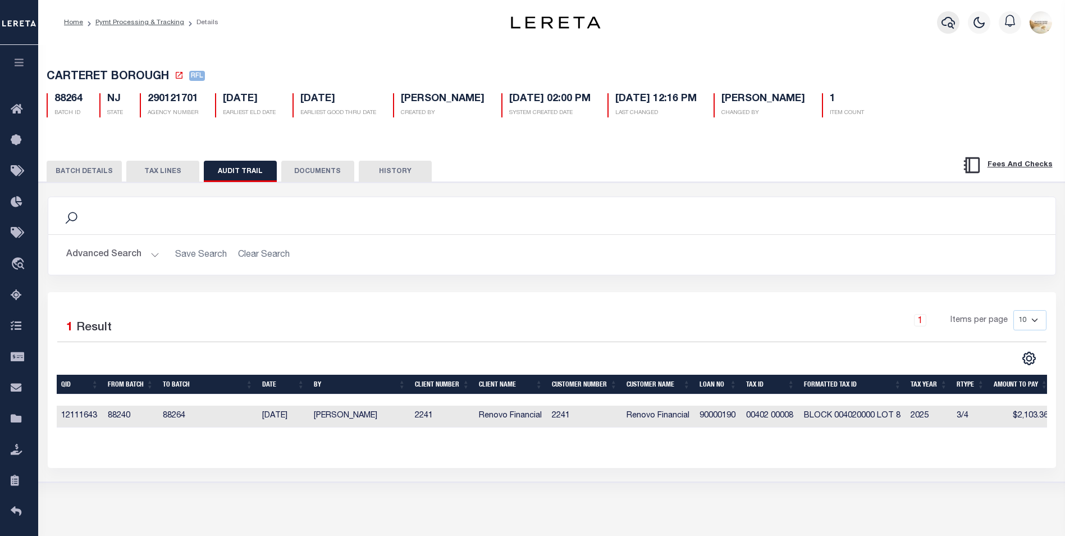
click at [955, 24] on icon "button" at bounding box center [947, 22] width 13 height 13
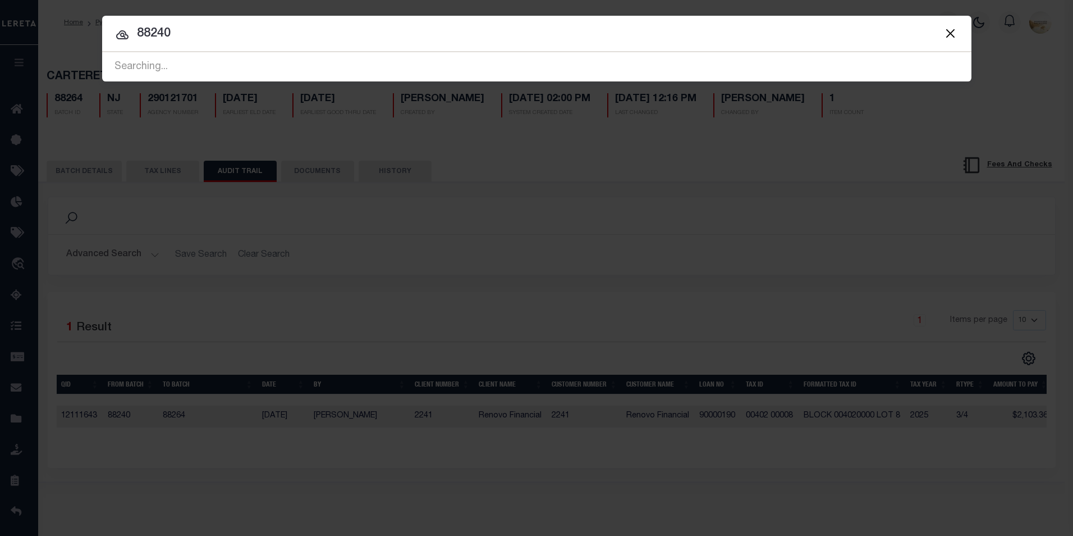
type input "88240"
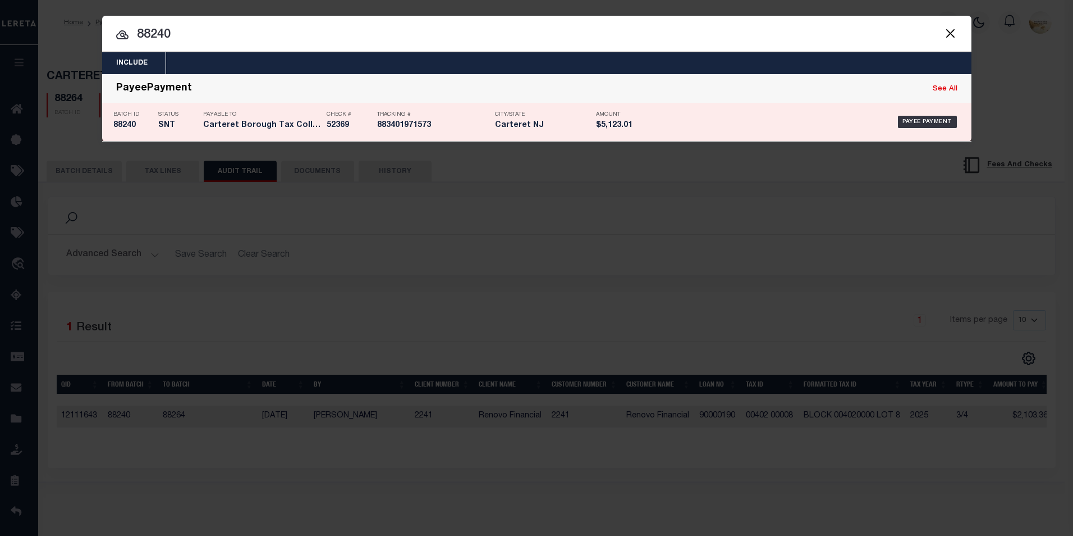
click at [123, 125] on h5 "88240" at bounding box center [132, 126] width 39 height 10
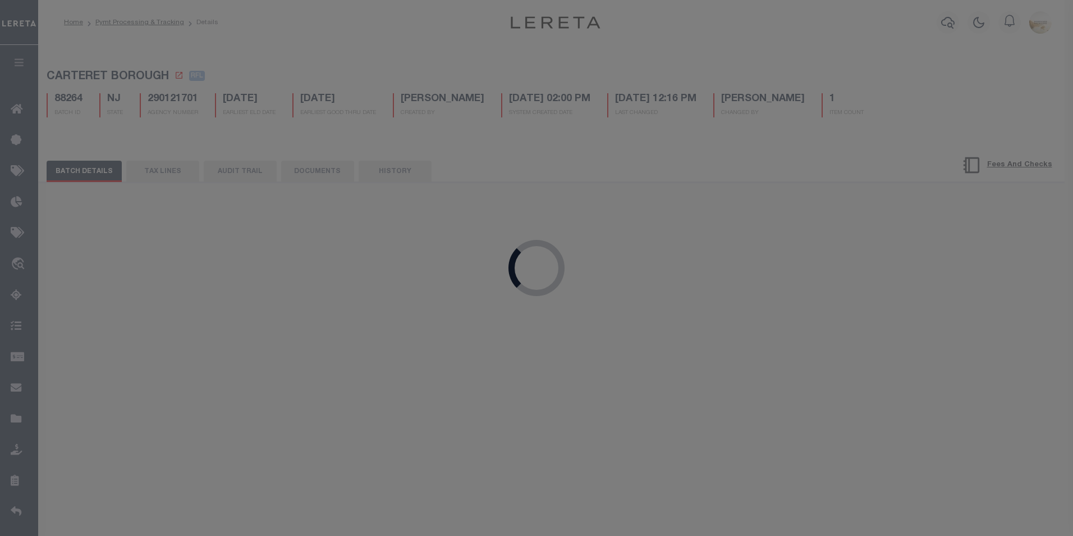
select select "SNT"
type input "[DATE]"
type input "$5,123.01"
select select "CHK"
type input "52369"
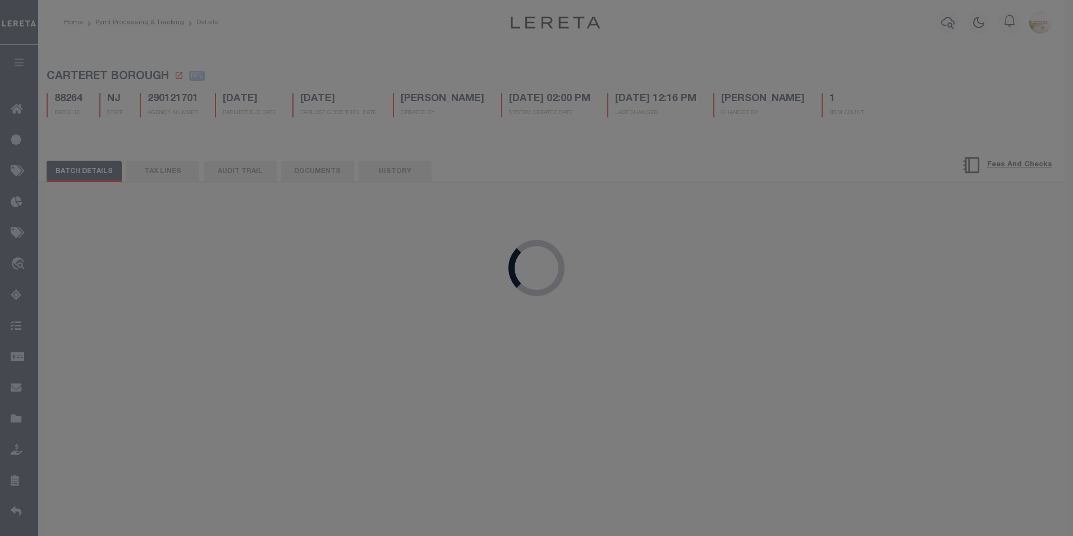
select select "[PERSON_NAME]"
checkbox input "true"
select select "FDX"
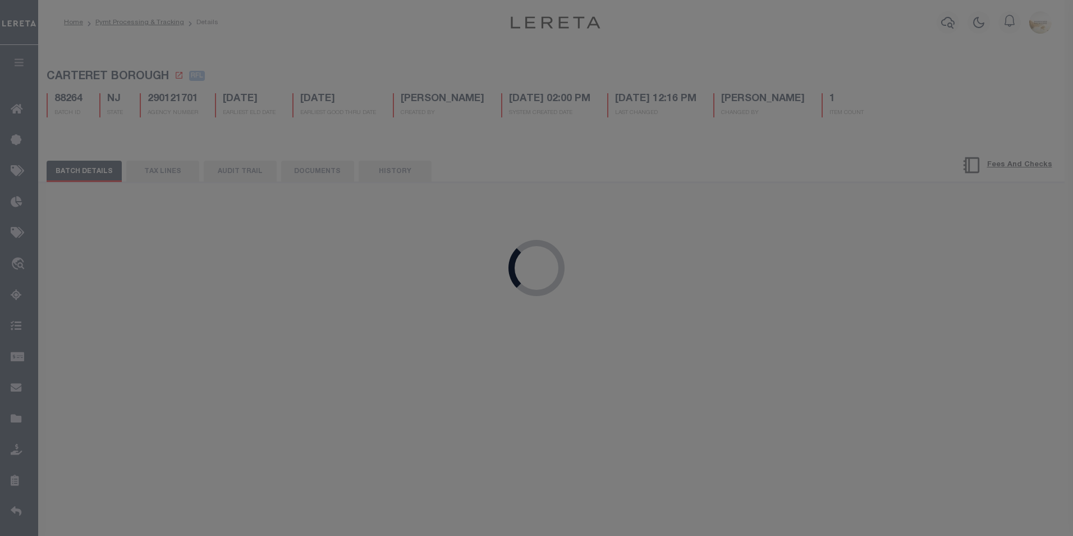
type input "[DATE]"
type input "$72.35"
type input "883401971573"
select select "1"
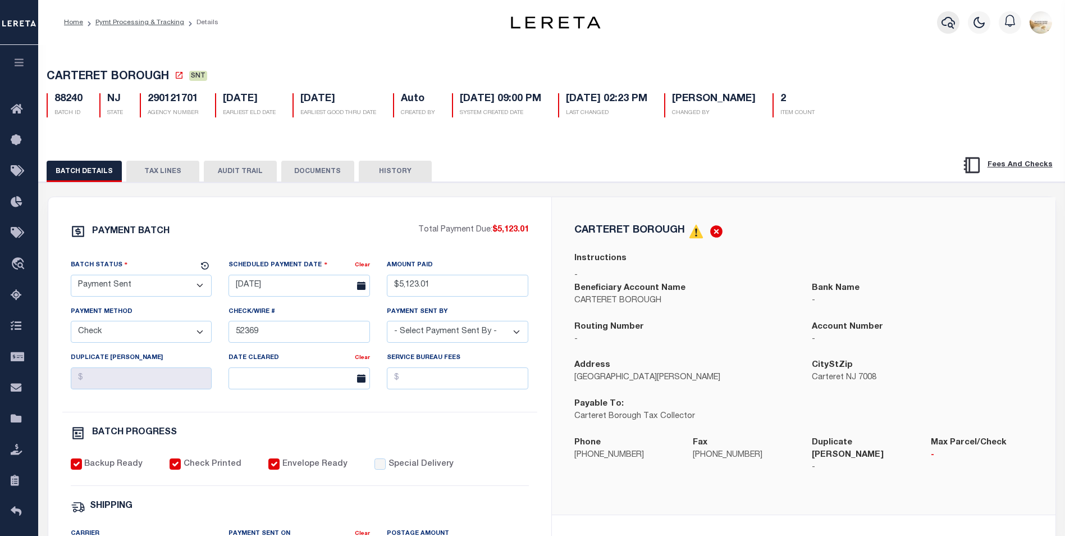
click at [948, 14] on button "button" at bounding box center [948, 22] width 22 height 22
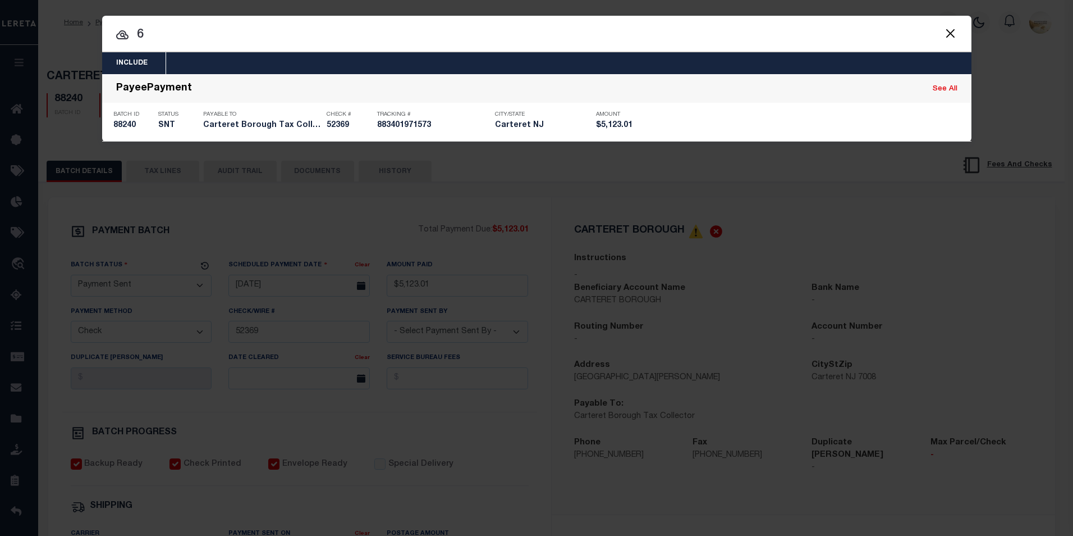
type input "6"
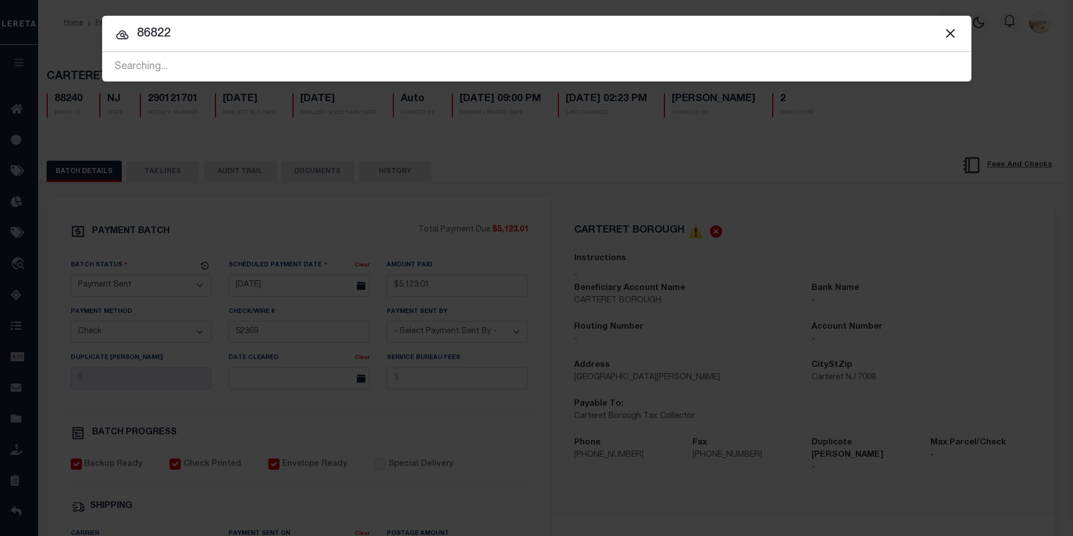
type input "86822"
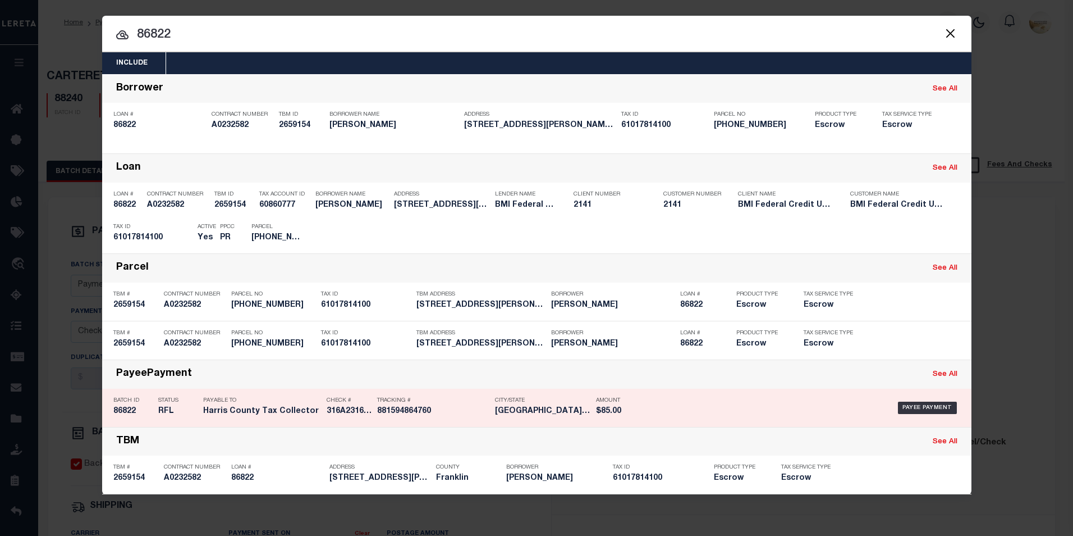
click at [127, 413] on h5 "86822" at bounding box center [132, 411] width 39 height 10
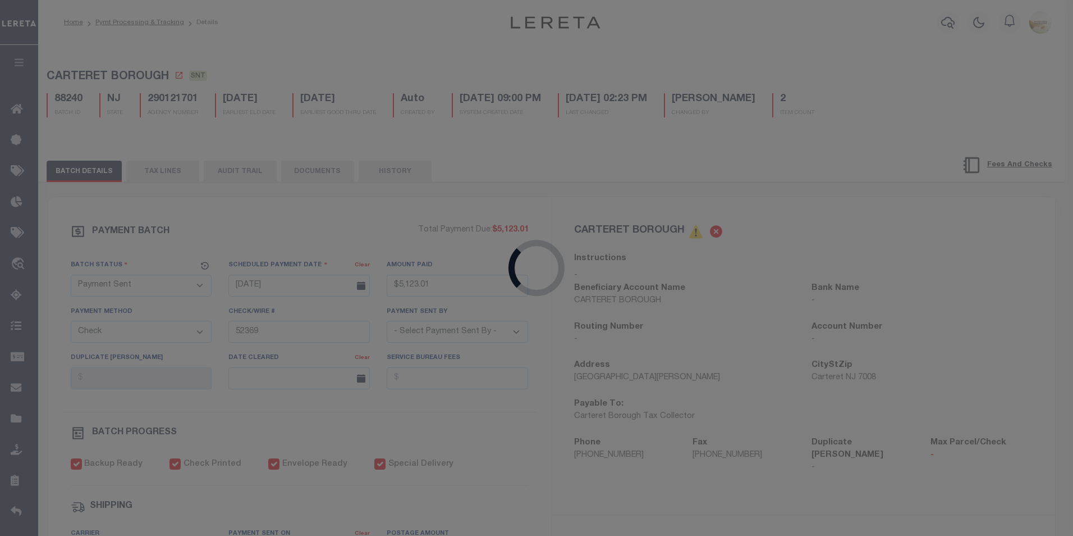
select select "RFL"
type input "[DATE]"
type input "$85"
select select "CCK"
type input "316A231601298- 1299"
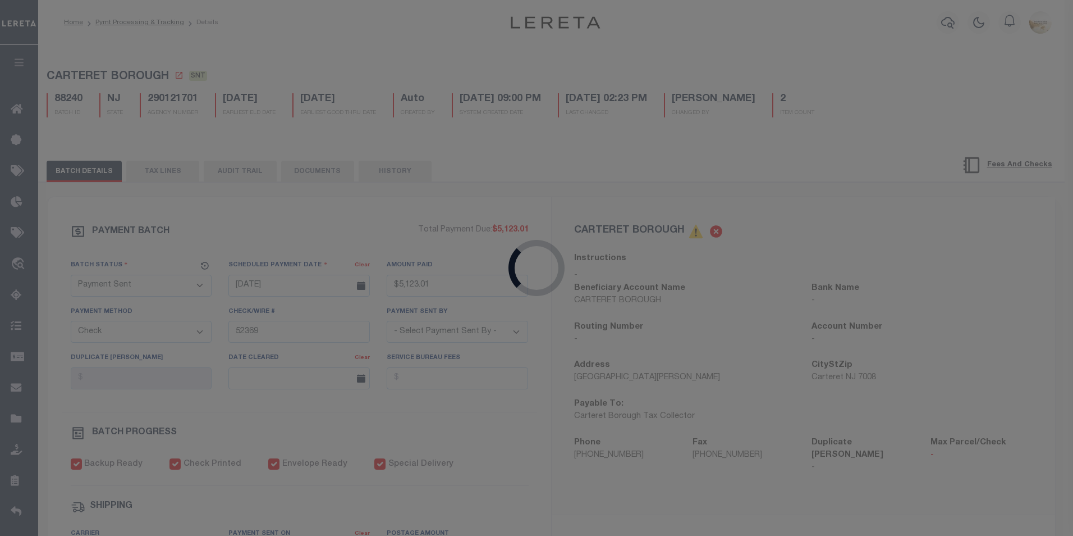
select select "[PERSON_NAME]"
checkbox input "true"
type input "[DATE]"
type input "$28.27"
type input "881594864760"
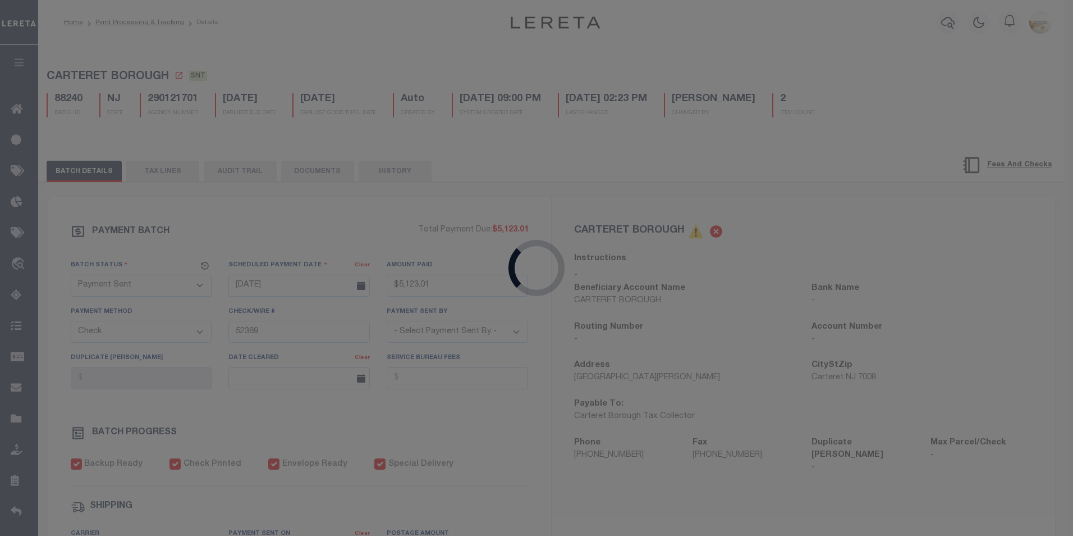
type input "[PERSON_NAME]"
type input "[DATE]"
type input "316A231601298- 1299"
radio input "true"
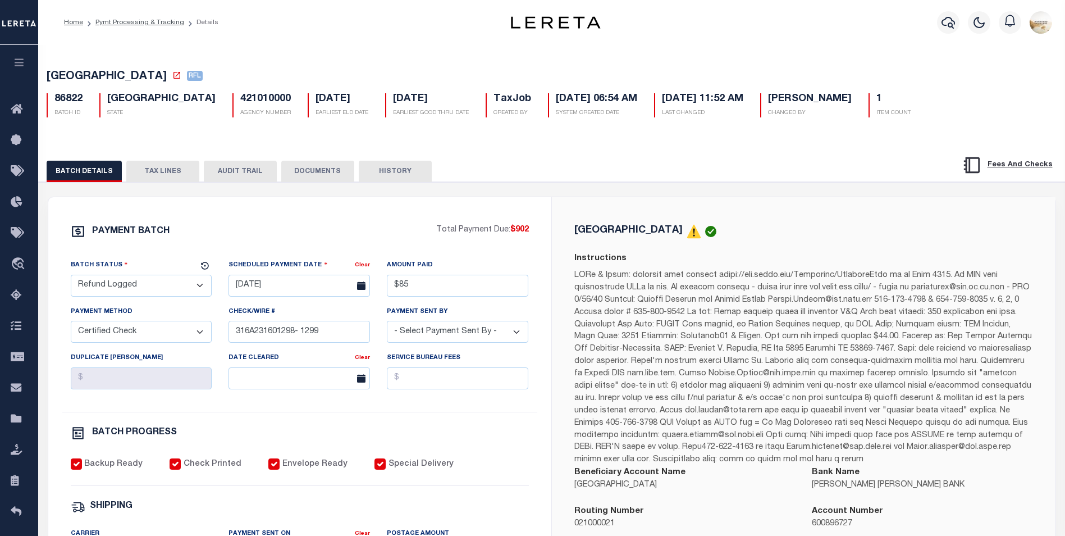
click at [263, 176] on button "AUDIT TRAIL" at bounding box center [240, 171] width 73 height 21
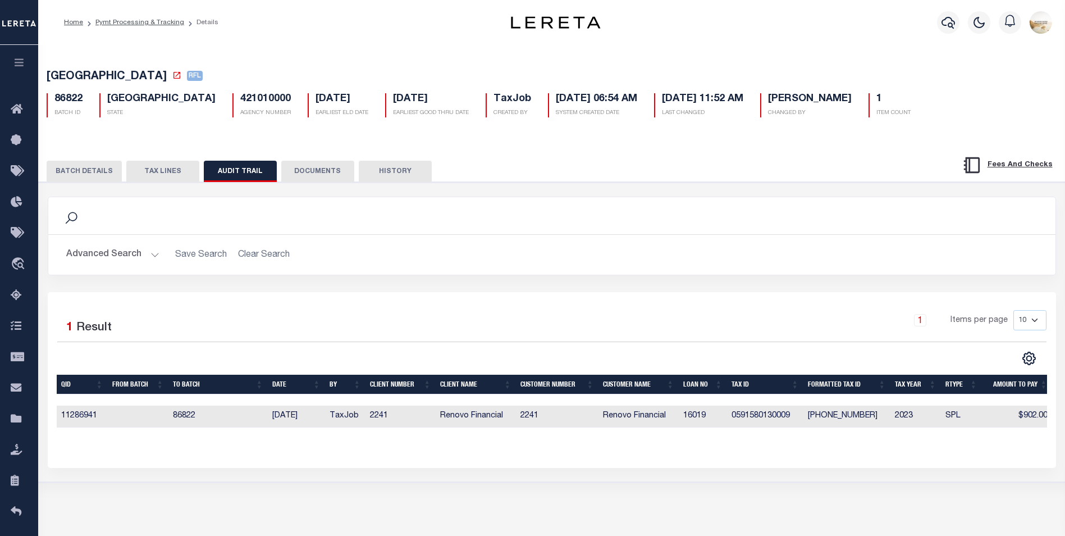
click at [187, 170] on button "TAX LINES" at bounding box center [162, 171] width 73 height 21
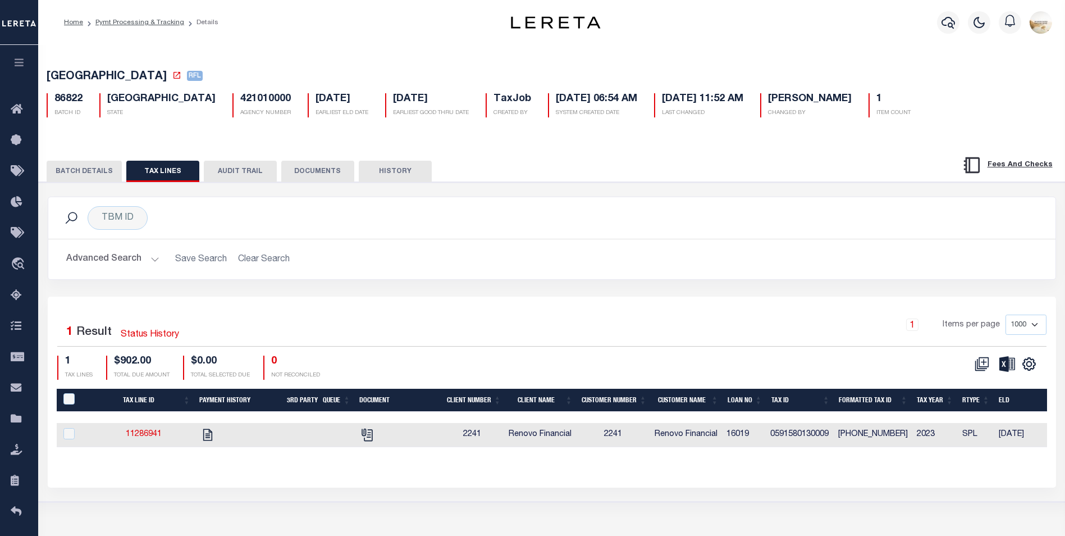
click at [65, 177] on button "BATCH DETAILS" at bounding box center [84, 171] width 75 height 21
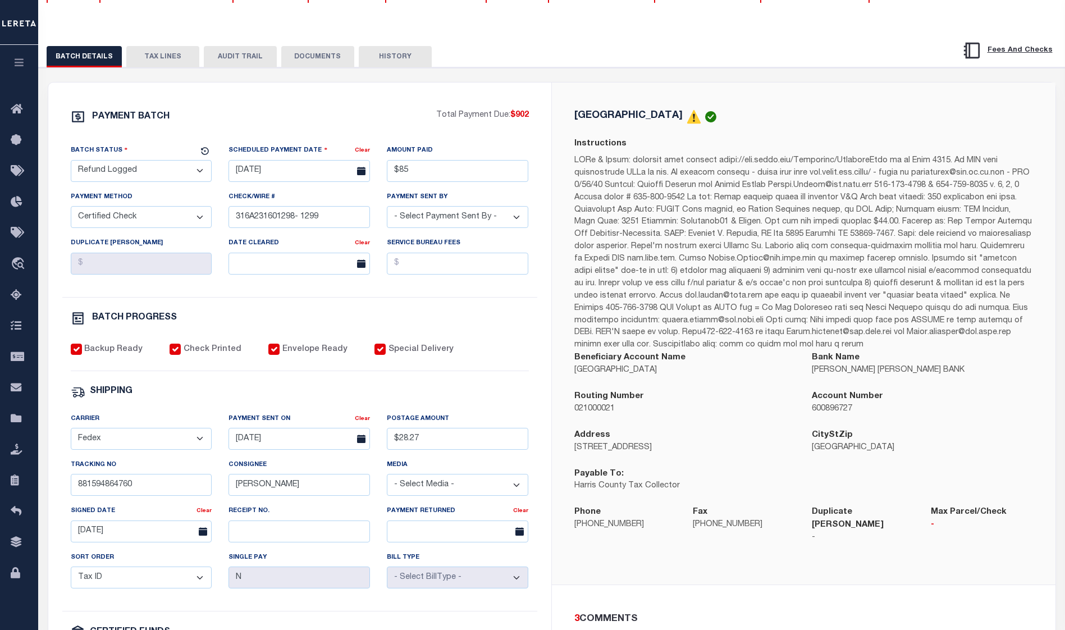
scroll to position [56, 0]
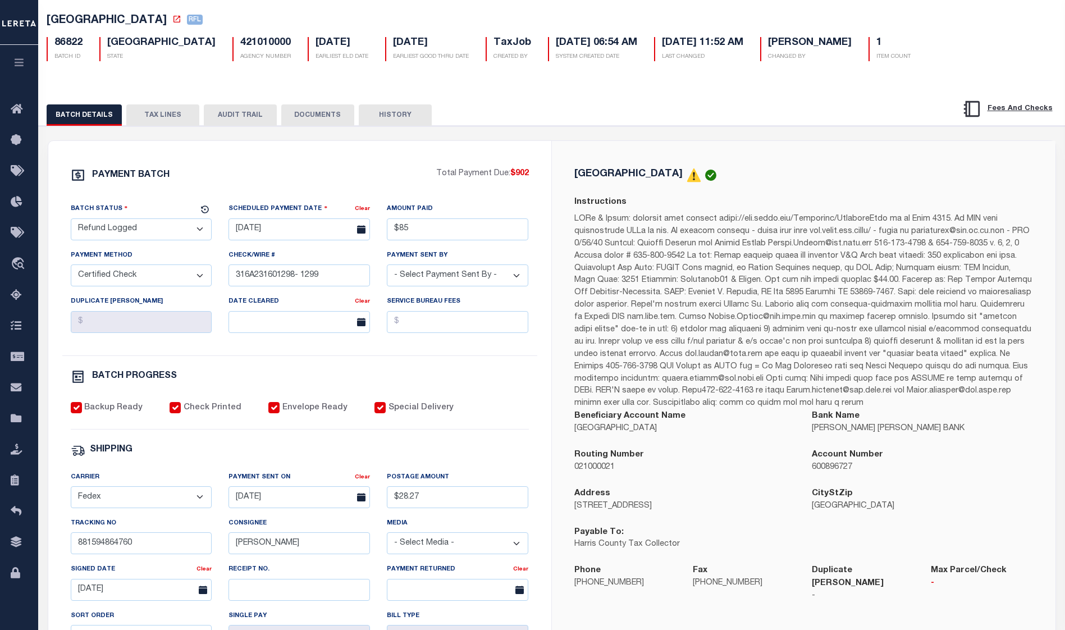
click at [316, 117] on button "DOCUMENTS" at bounding box center [317, 114] width 73 height 21
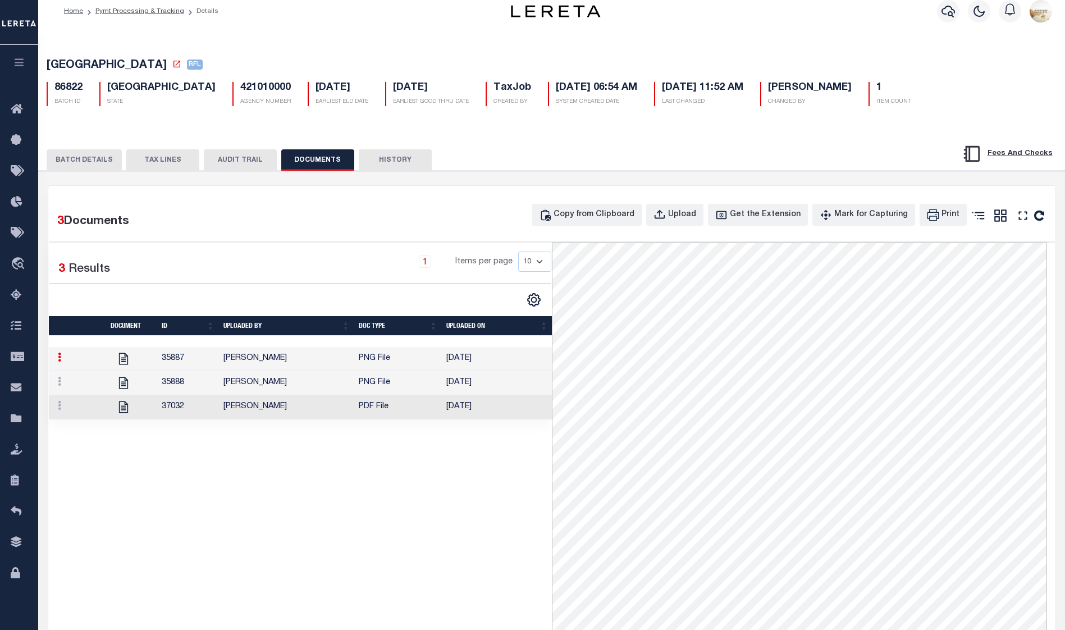
scroll to position [0, 0]
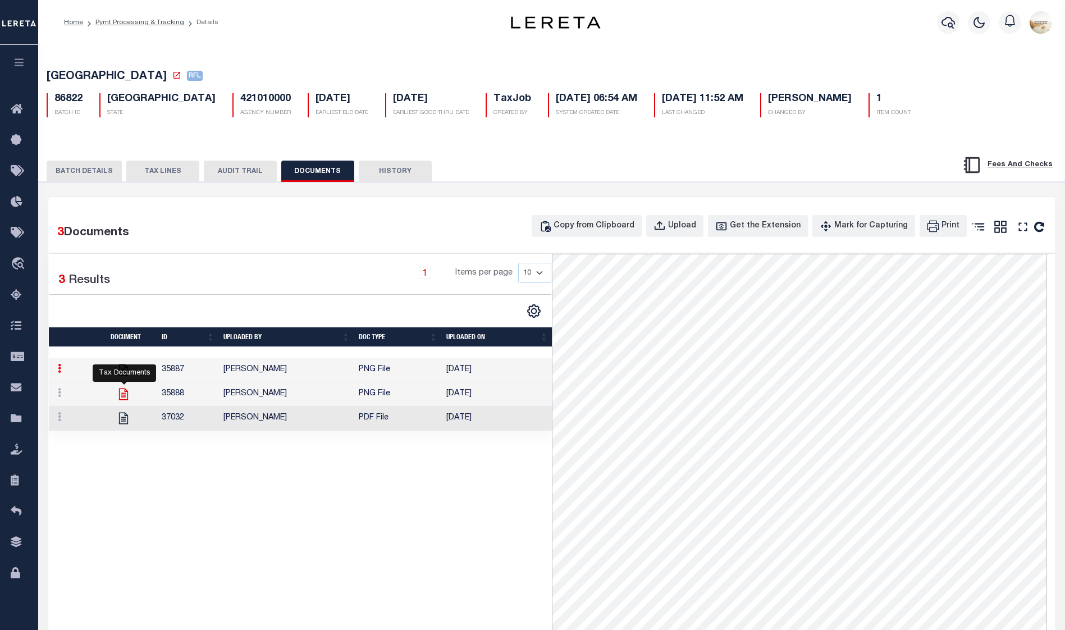
click at [127, 400] on icon at bounding box center [123, 394] width 15 height 15
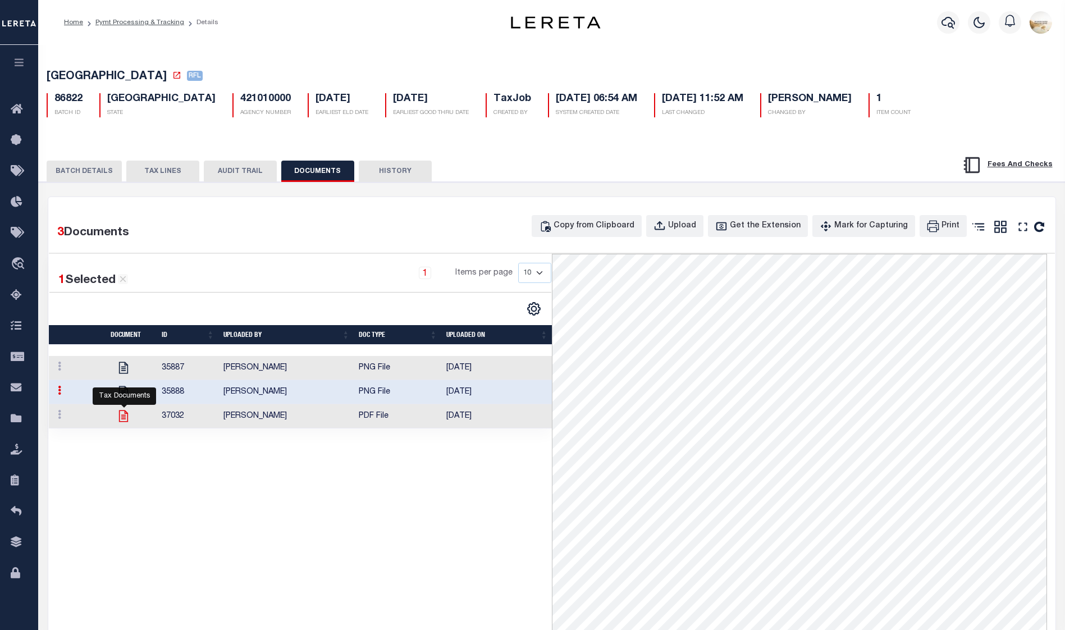
click at [120, 418] on icon at bounding box center [122, 416] width 9 height 12
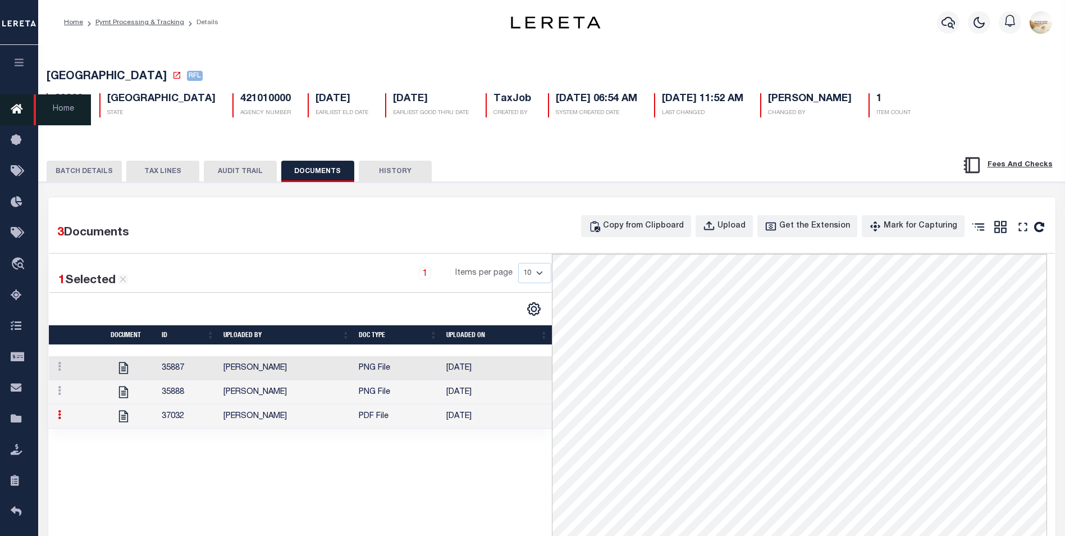
click at [15, 102] on link "Home" at bounding box center [19, 109] width 38 height 31
